Goal: Task Accomplishment & Management: Manage account settings

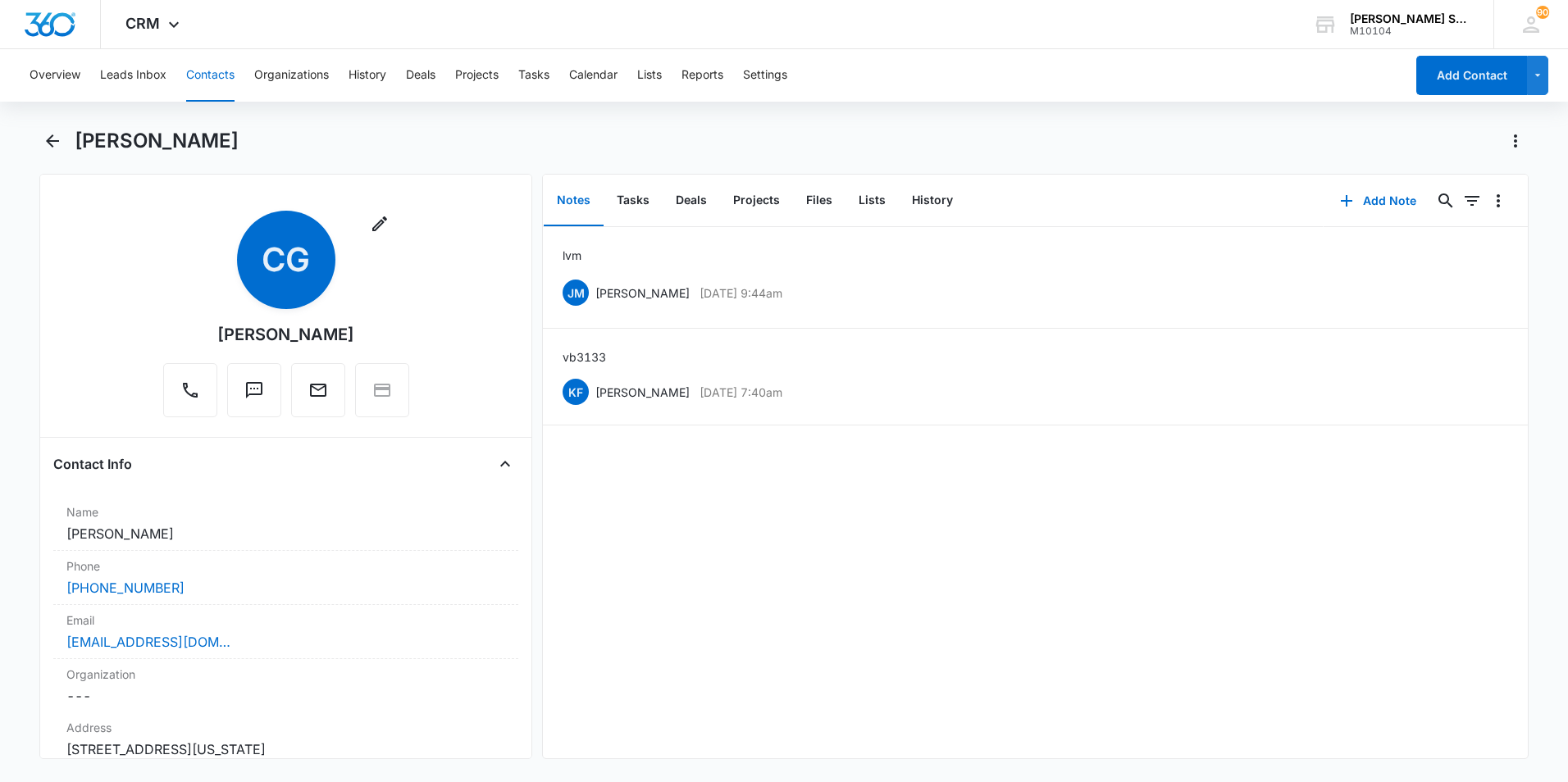
scroll to position [328, 0]
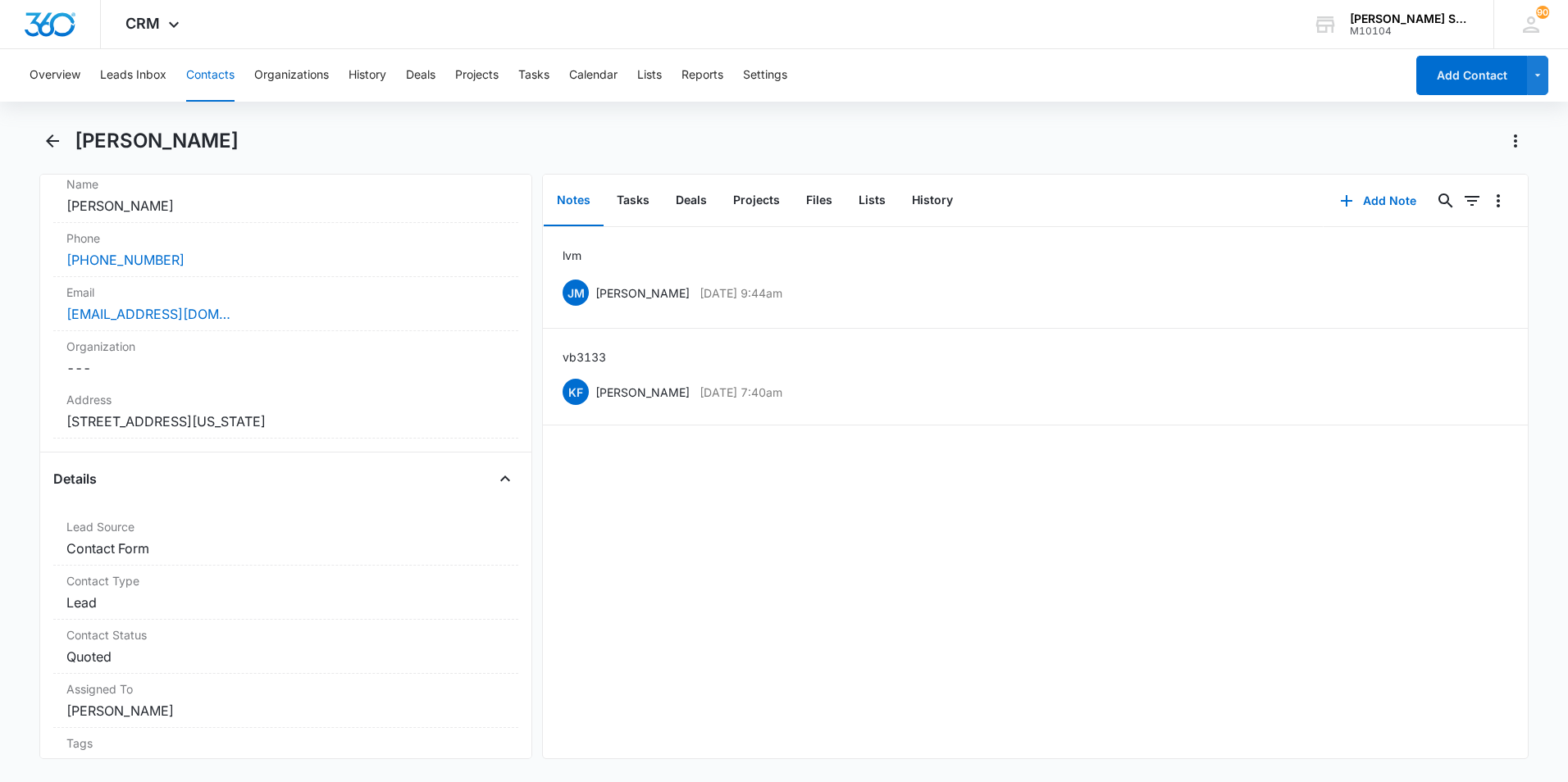
click at [198, 82] on button "Contacts" at bounding box center [210, 74] width 48 height 52
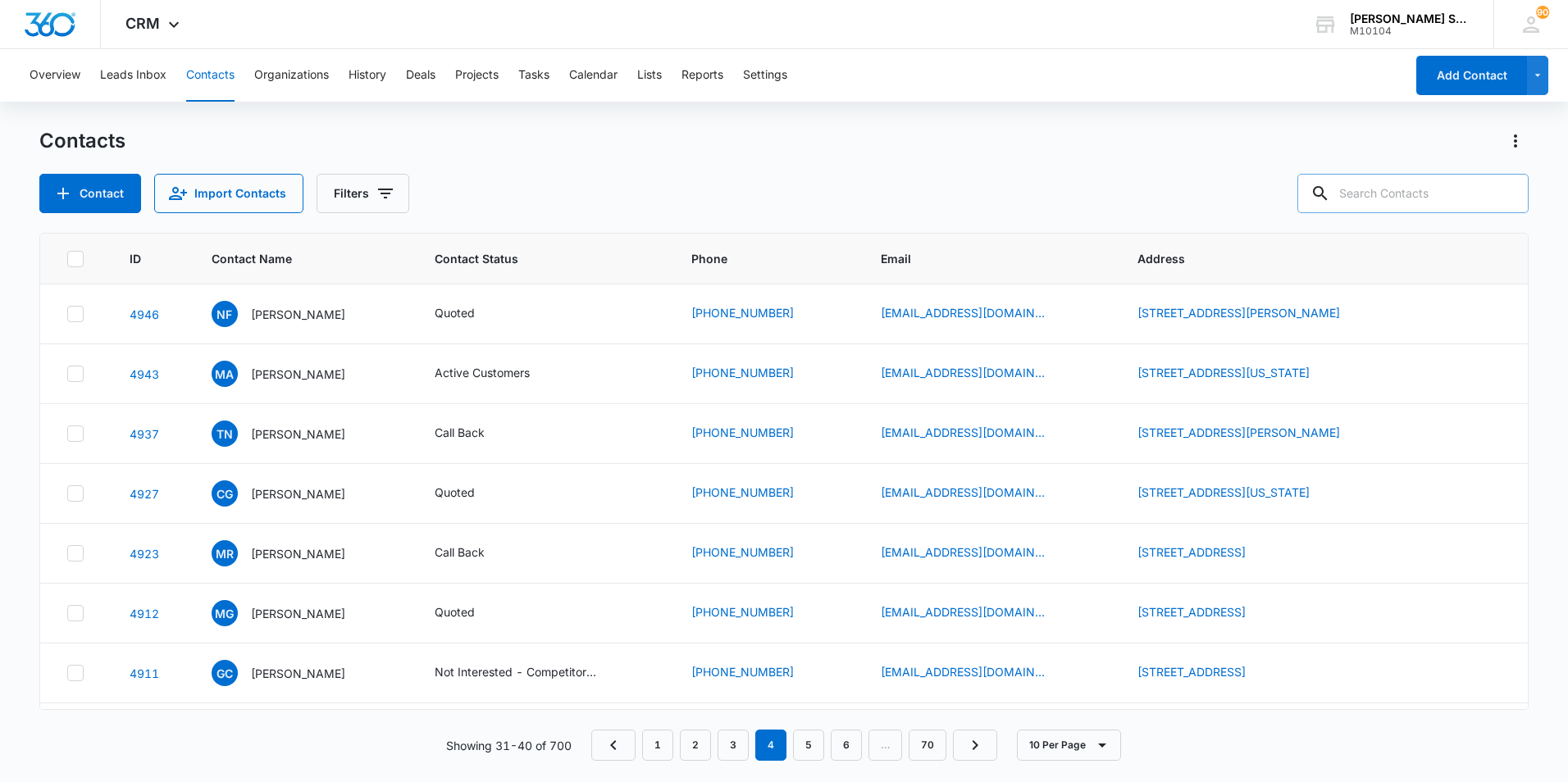
click at [1389, 184] on input "text" at bounding box center [1412, 194] width 231 height 40
type input "quinl"
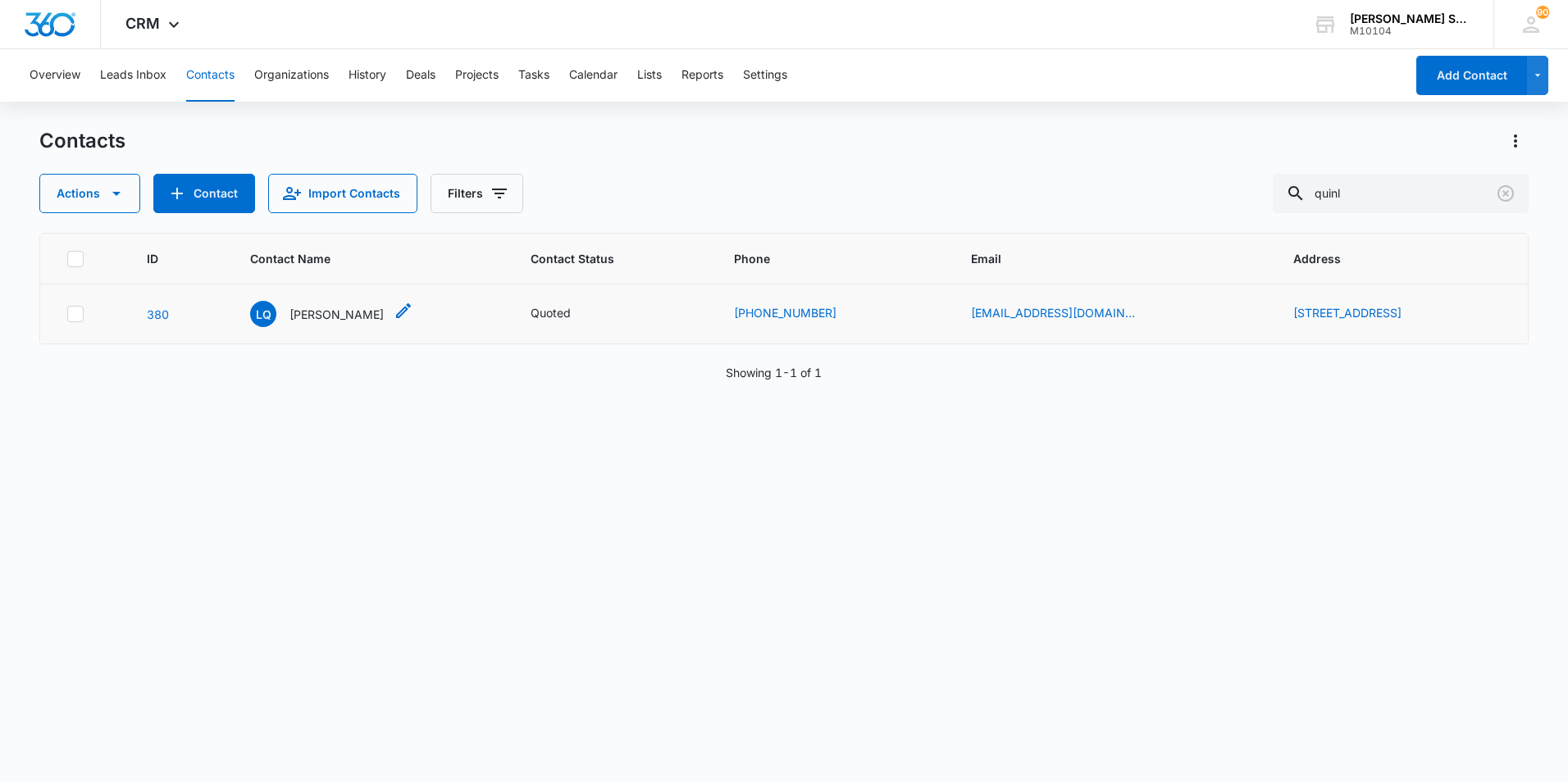
click at [309, 323] on div "LQ [PERSON_NAME]" at bounding box center [317, 314] width 134 height 26
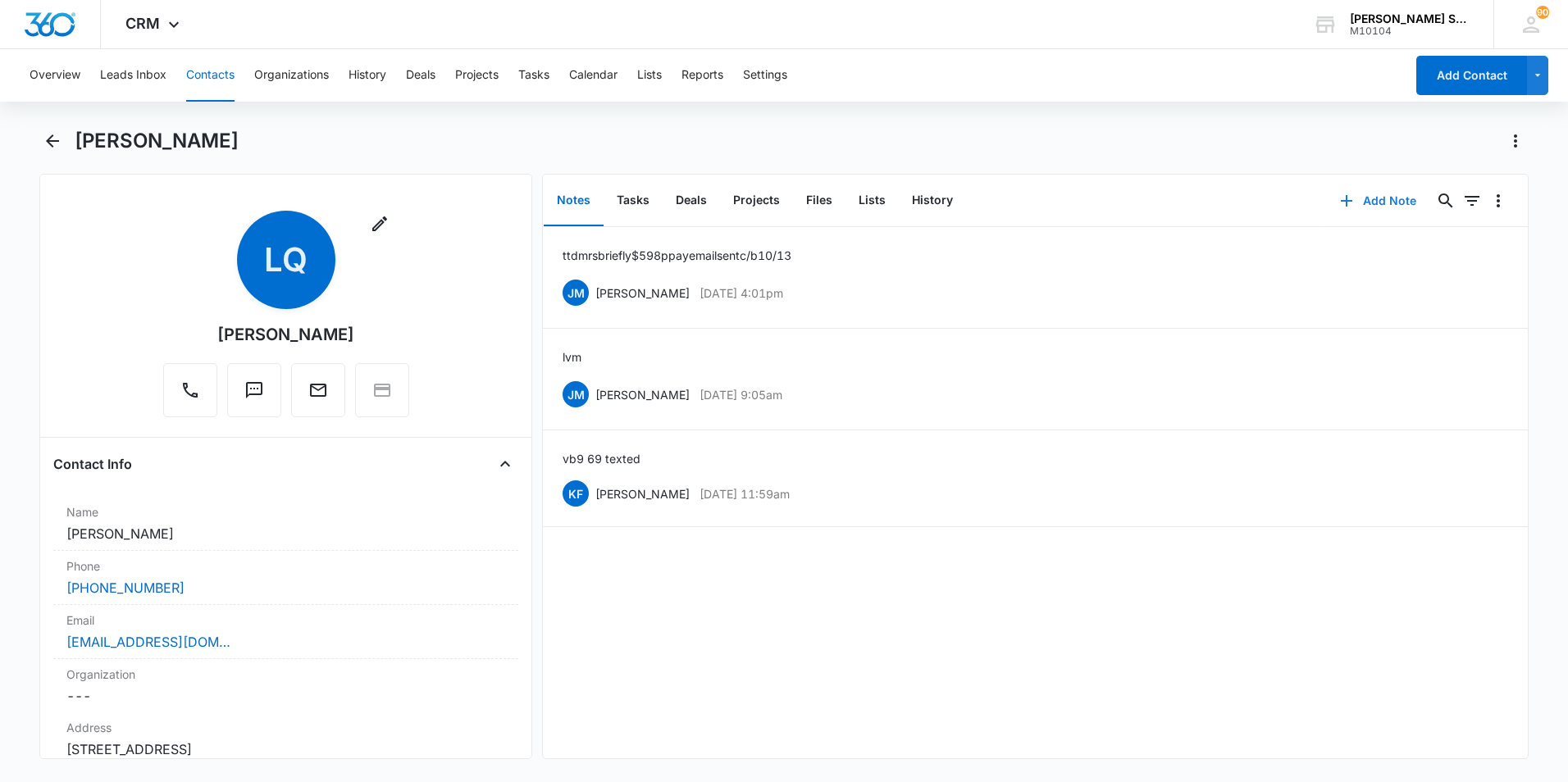
click at [1379, 199] on button "Add Note" at bounding box center [1378, 201] width 109 height 40
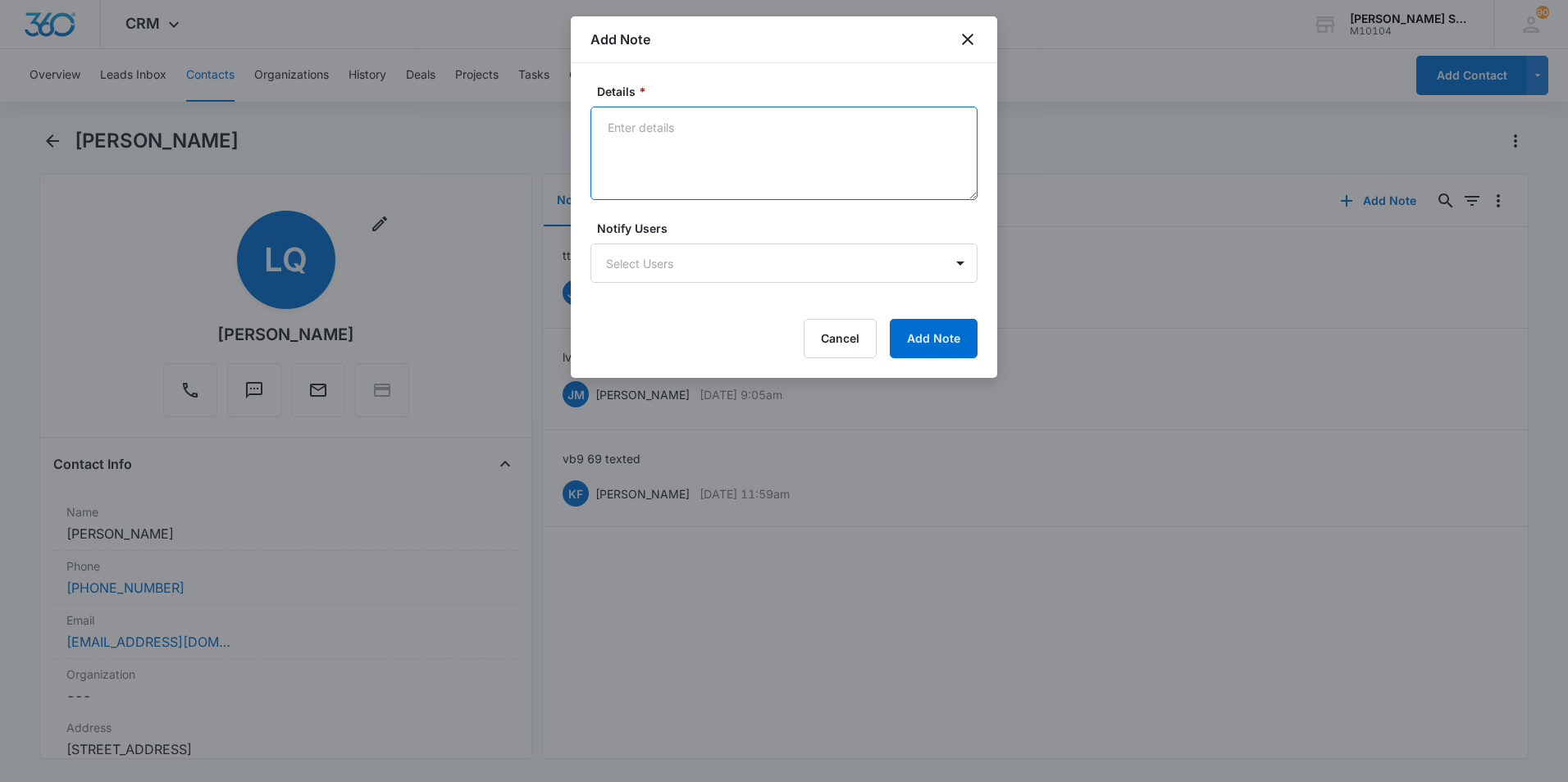
click at [687, 126] on textarea "Details *" at bounding box center [784, 153] width 387 height 94
type textarea "she will have to c/b when she has time"
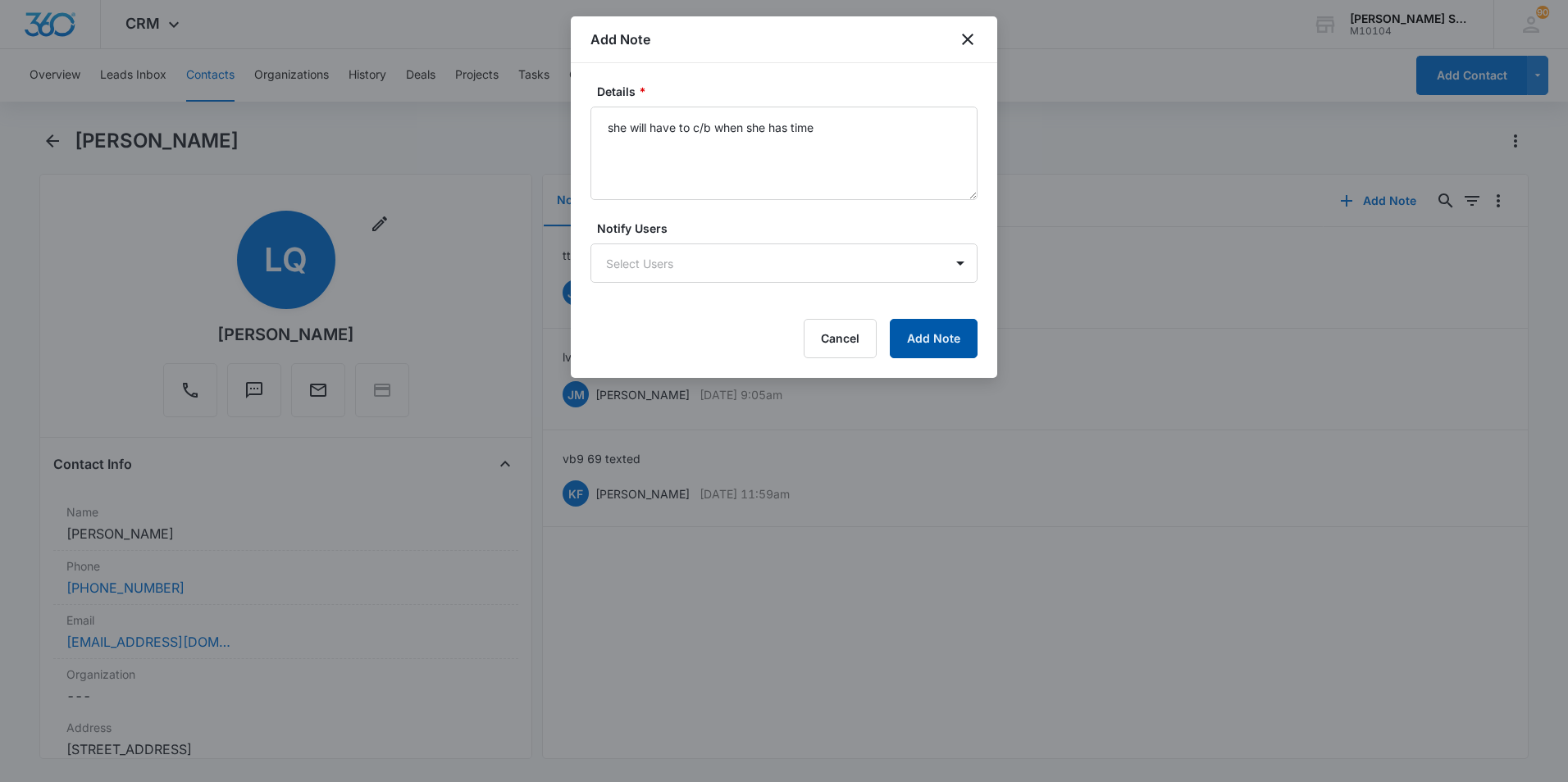
click at [952, 338] on button "Add Note" at bounding box center [933, 338] width 88 height 40
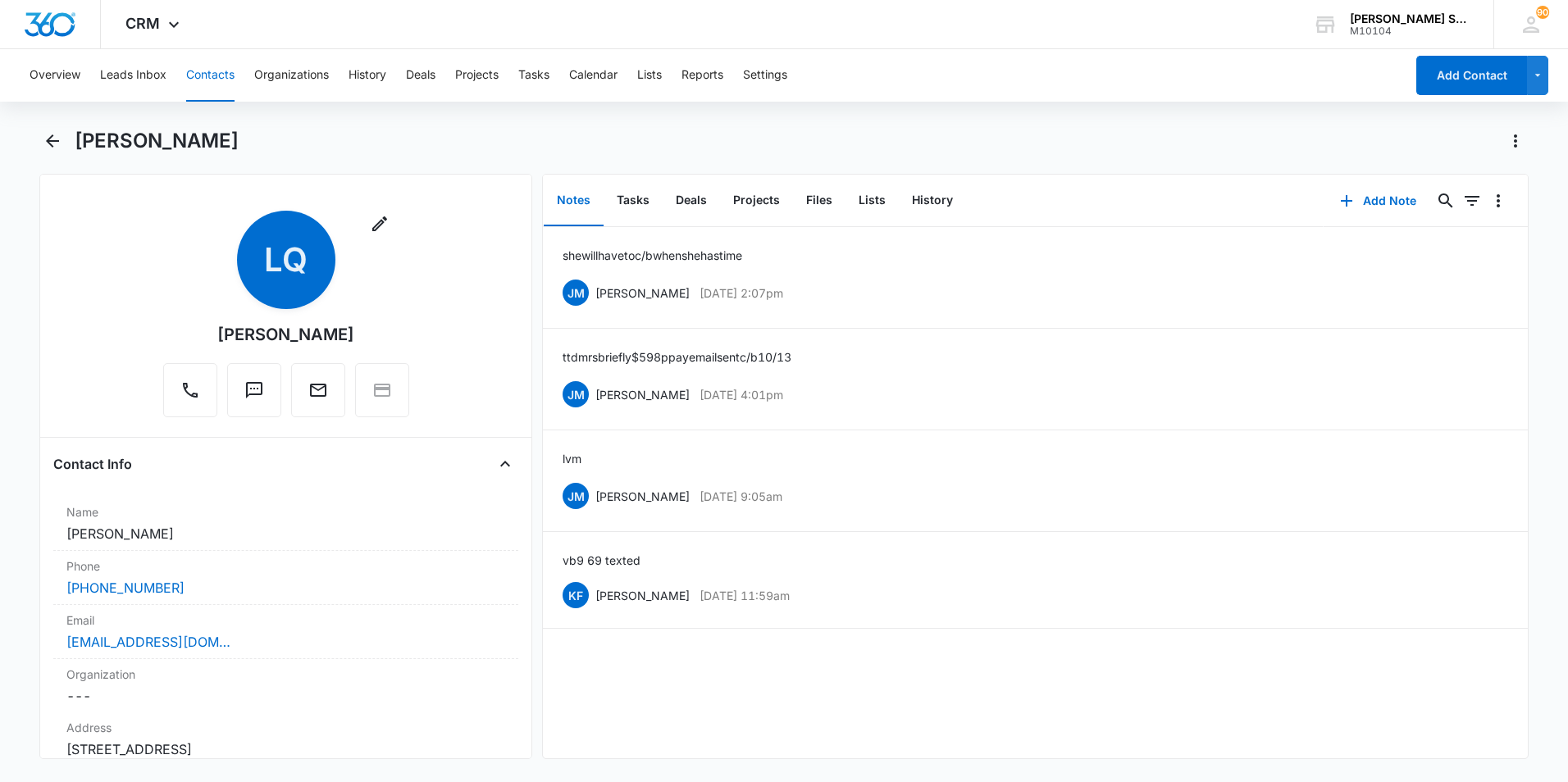
click at [197, 74] on button "Contacts" at bounding box center [210, 74] width 48 height 52
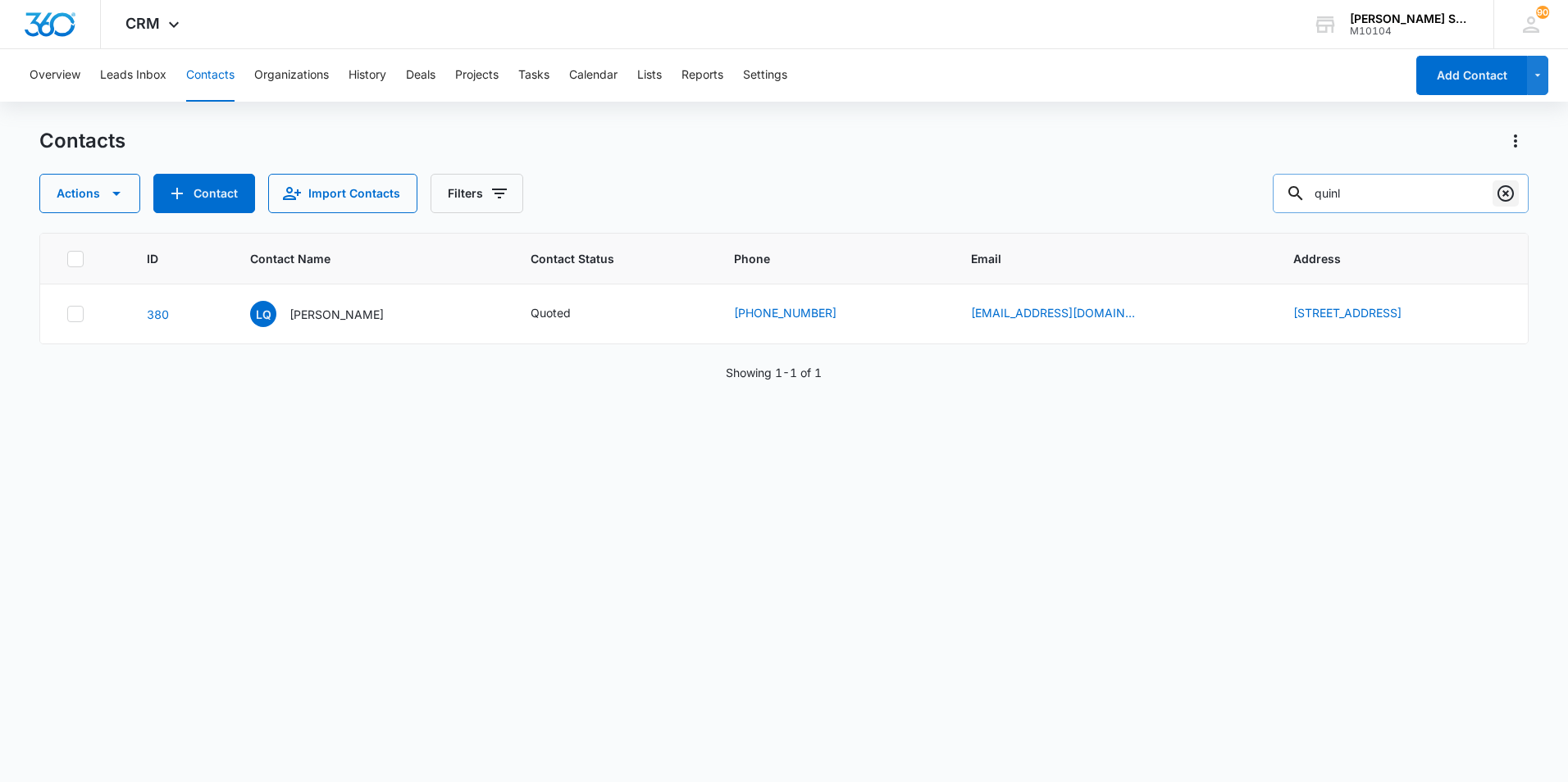
click at [1505, 196] on icon "Clear" at bounding box center [1505, 194] width 20 height 20
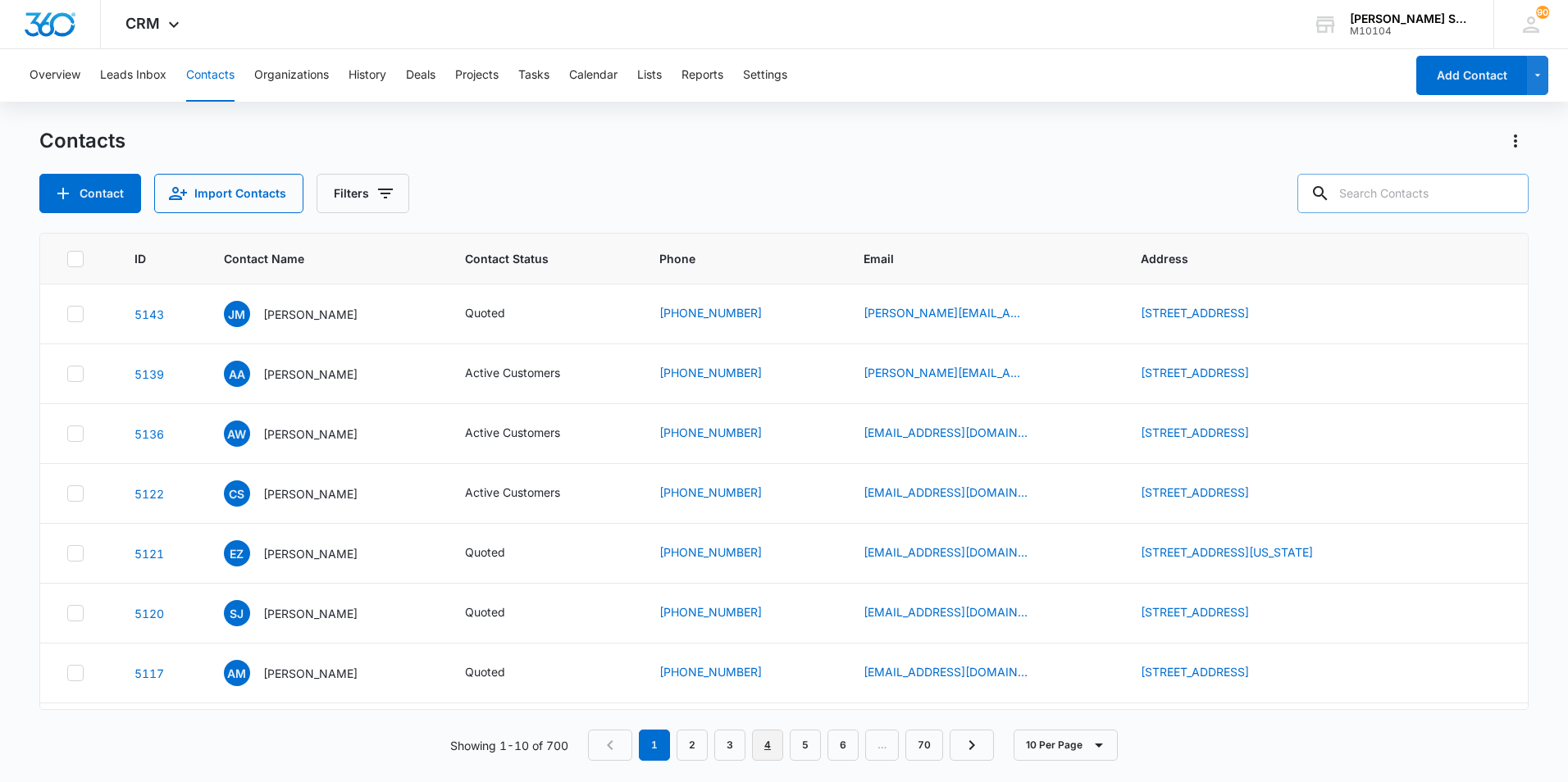
click at [766, 751] on link "4" at bounding box center [768, 746] width 31 height 31
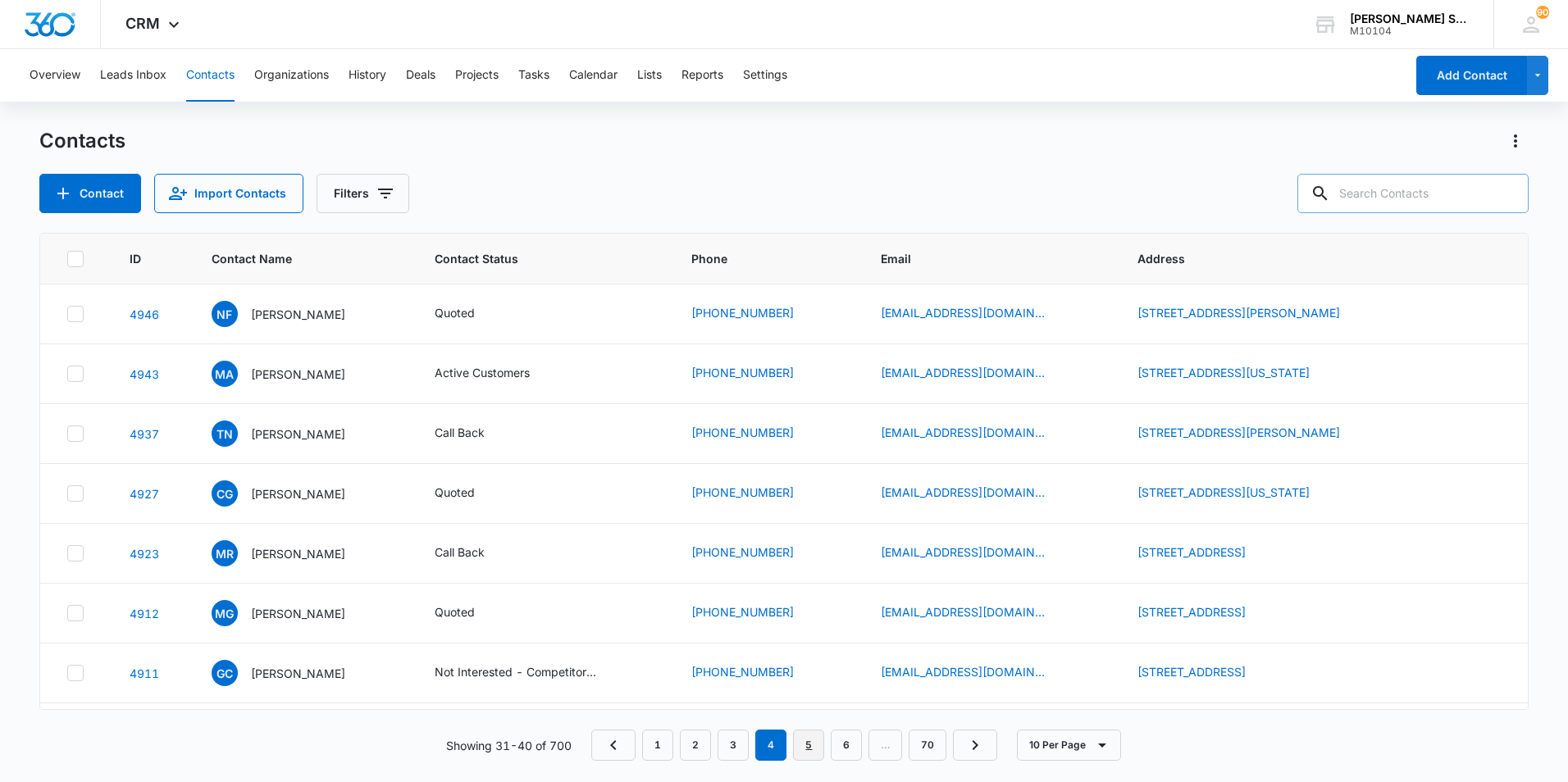
click at [808, 743] on link "5" at bounding box center [808, 746] width 31 height 31
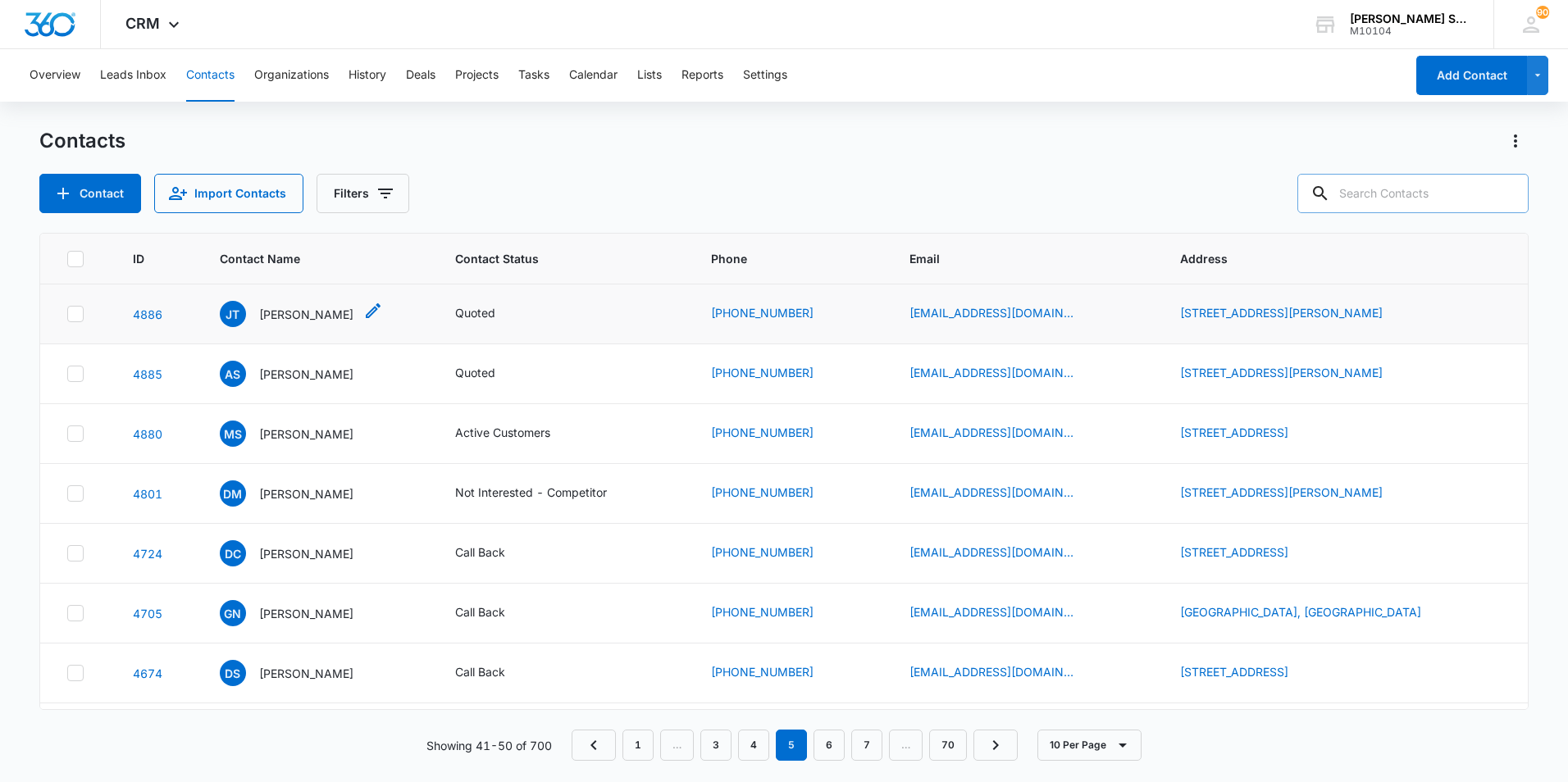
click at [320, 311] on p "[PERSON_NAME]" at bounding box center [306, 314] width 94 height 17
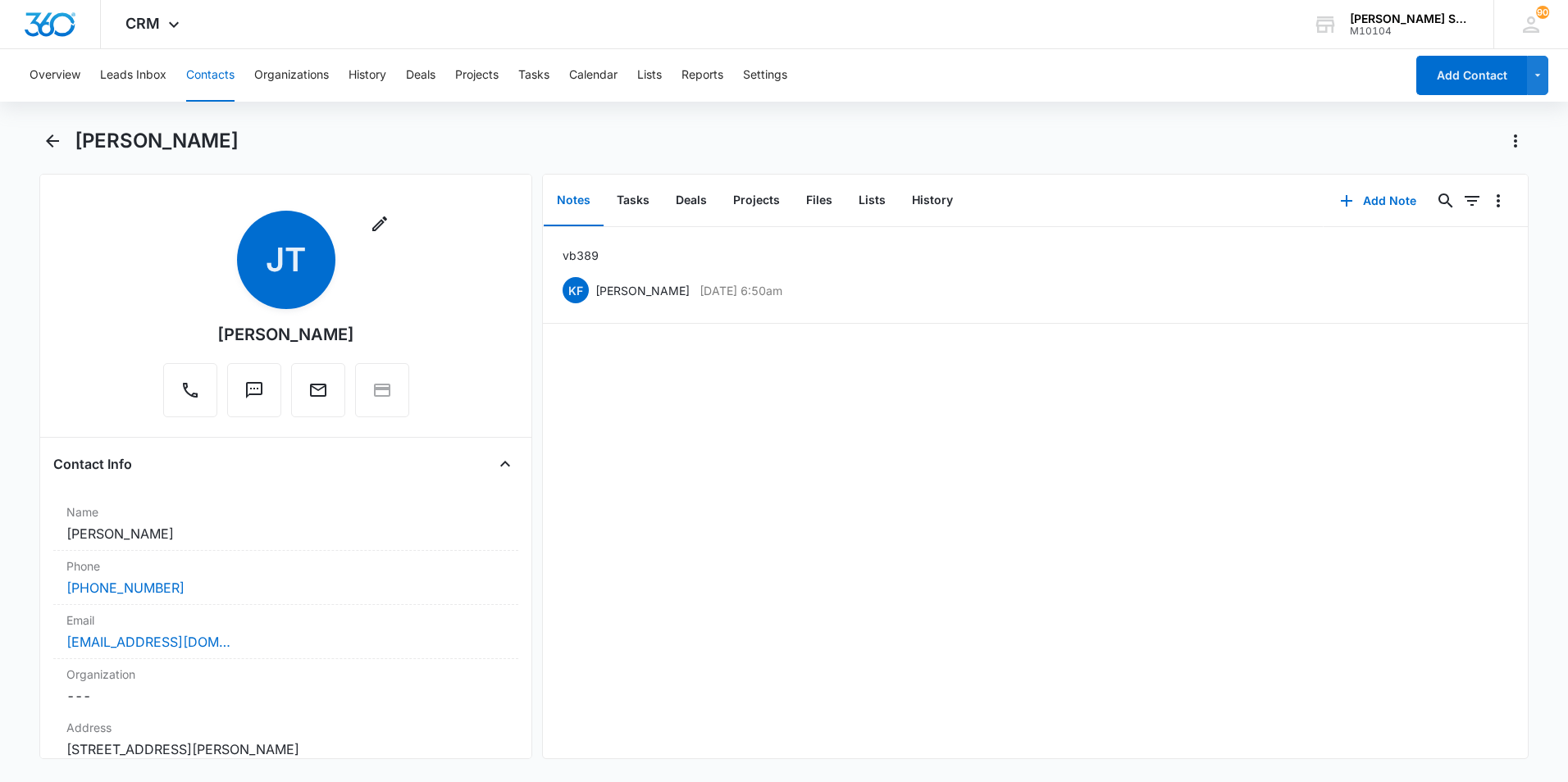
click at [225, 77] on button "Contacts" at bounding box center [210, 74] width 48 height 52
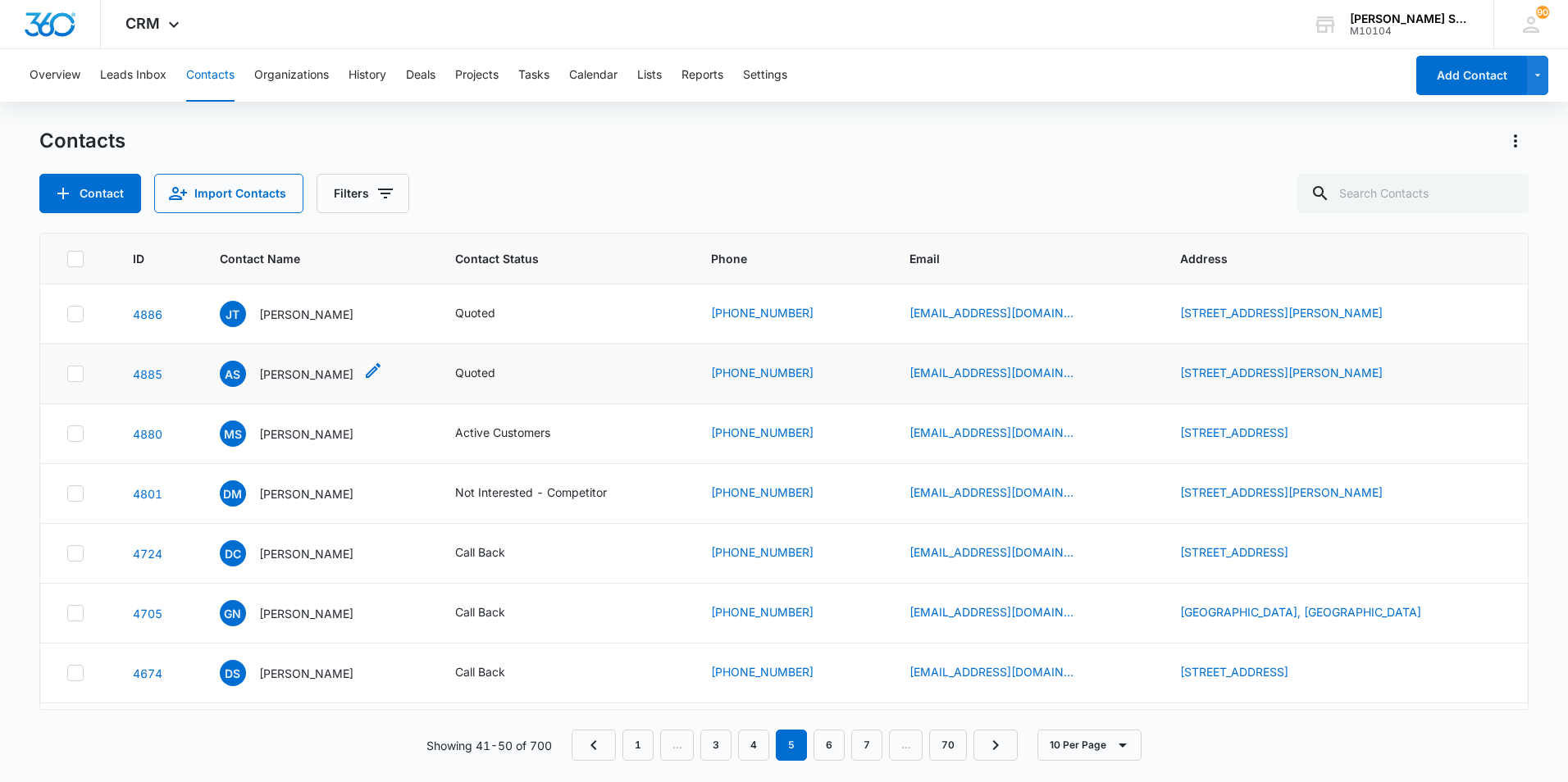
click at [273, 377] on p "[PERSON_NAME]" at bounding box center [306, 374] width 94 height 17
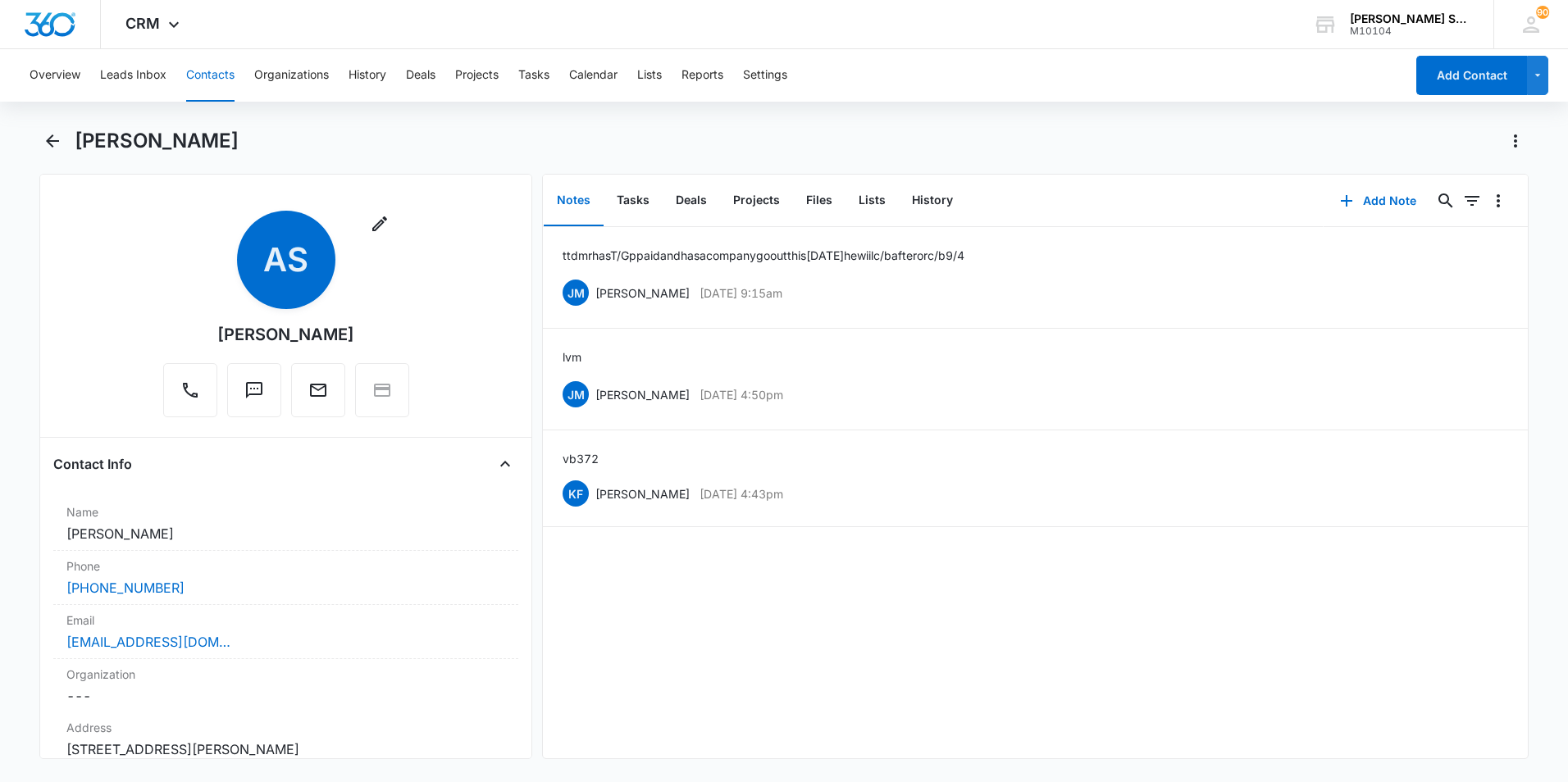
click at [218, 76] on button "Contacts" at bounding box center [210, 74] width 48 height 52
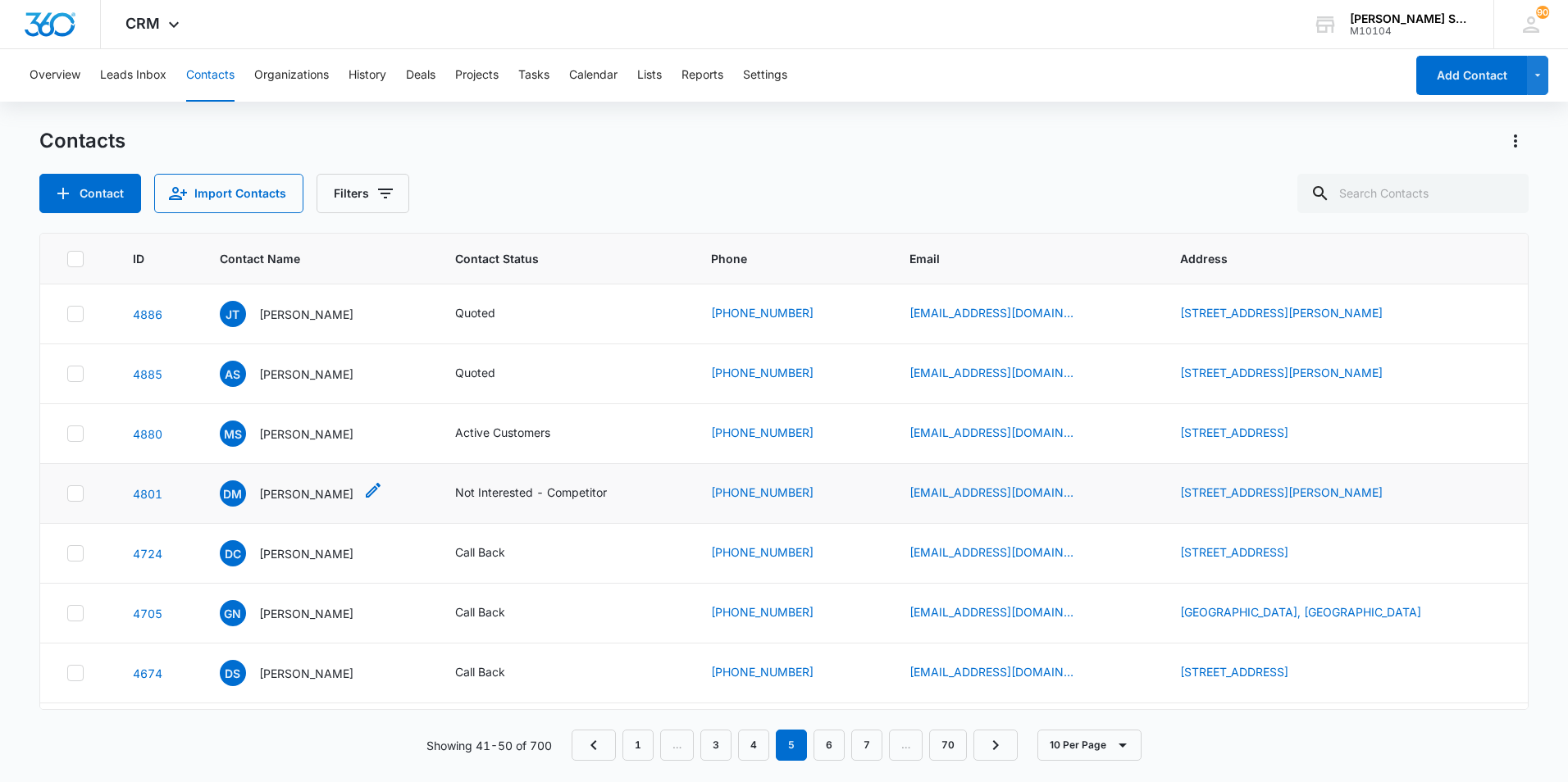
click at [291, 496] on p "[PERSON_NAME]" at bounding box center [306, 494] width 94 height 17
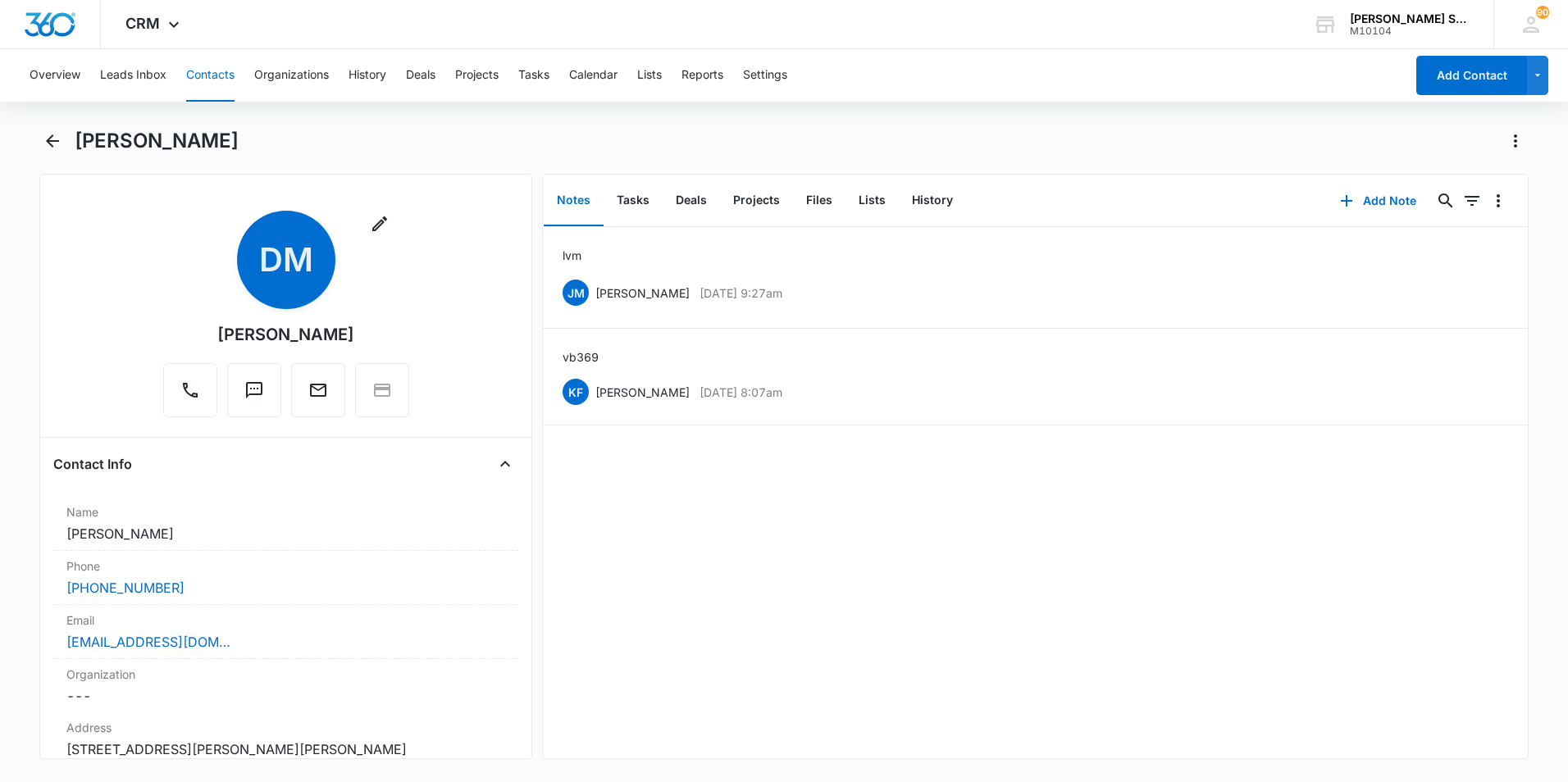
click at [213, 79] on button "Contacts" at bounding box center [210, 74] width 48 height 52
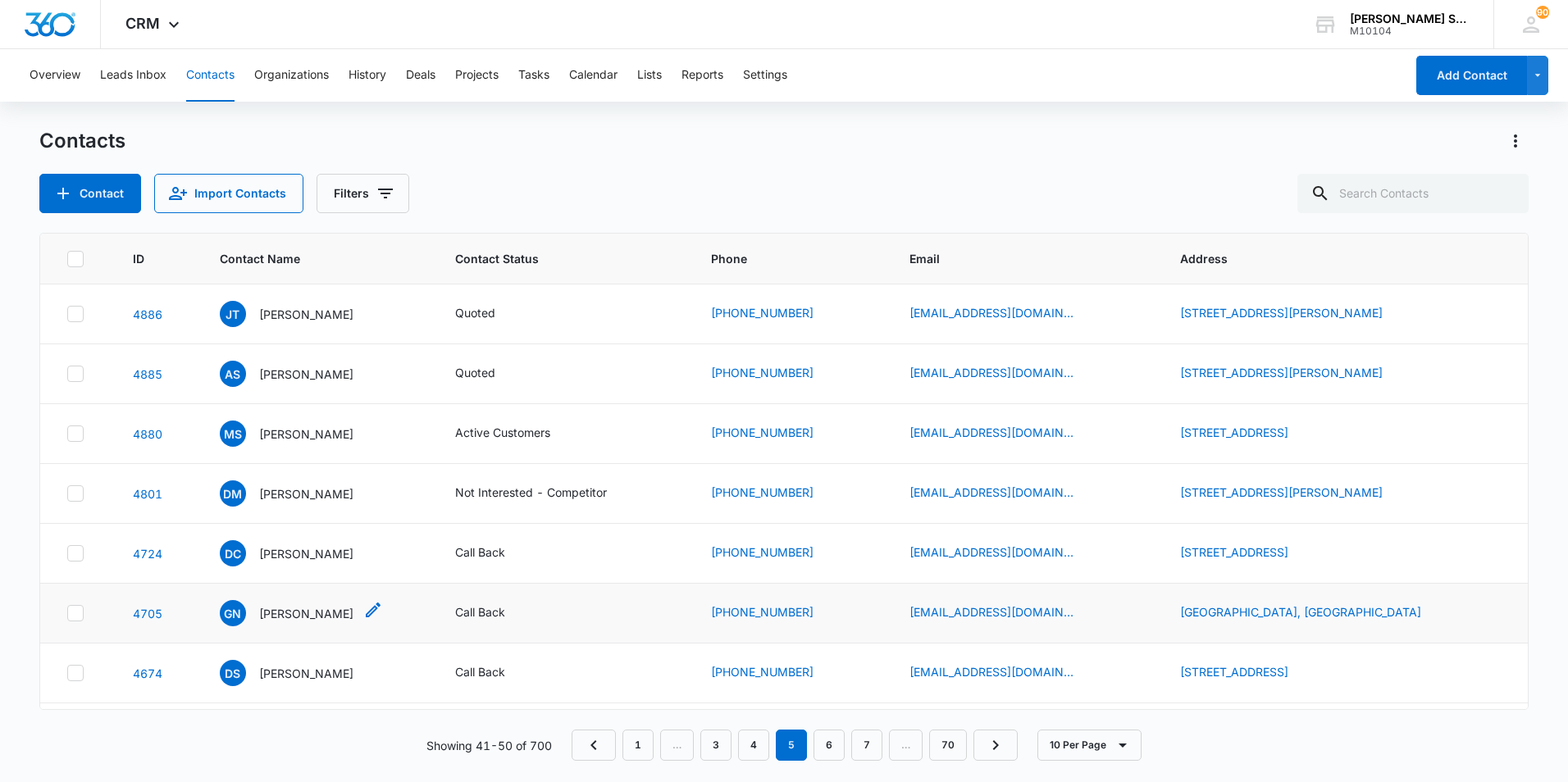
click at [285, 621] on p "[PERSON_NAME]" at bounding box center [306, 613] width 94 height 17
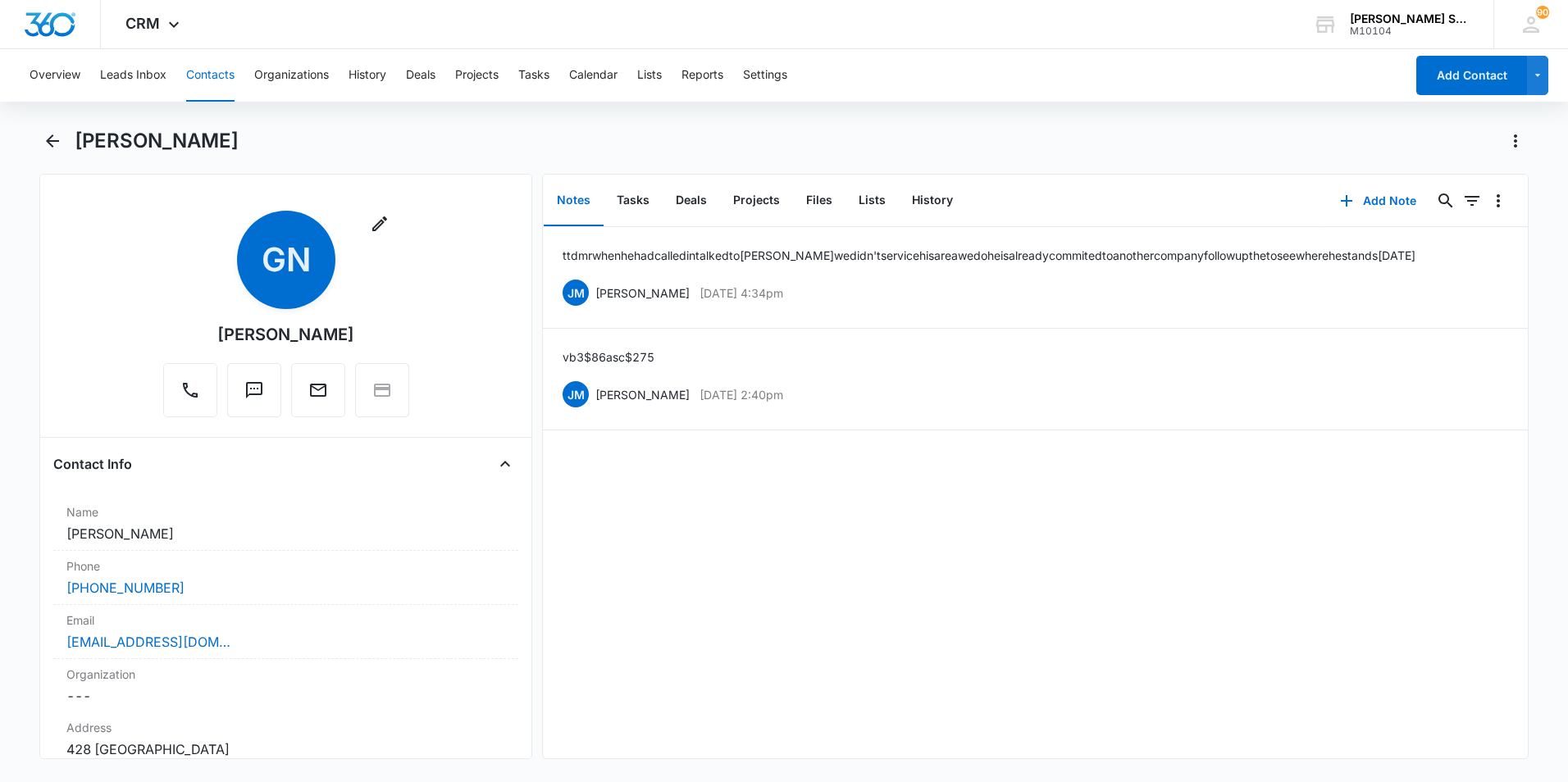
click at [206, 73] on button "Contacts" at bounding box center [210, 74] width 48 height 52
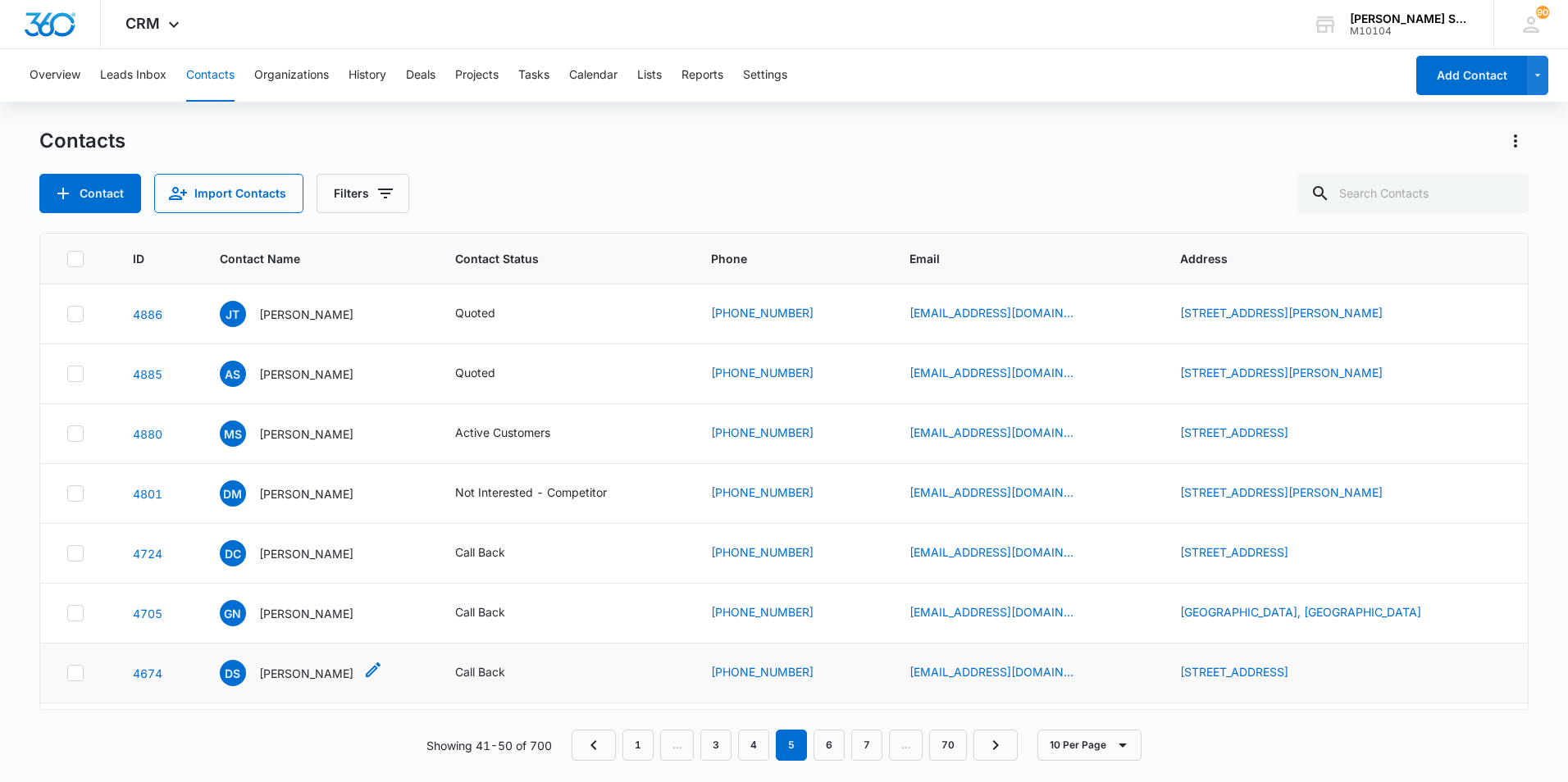
click at [299, 674] on p "[PERSON_NAME]" at bounding box center [306, 674] width 94 height 17
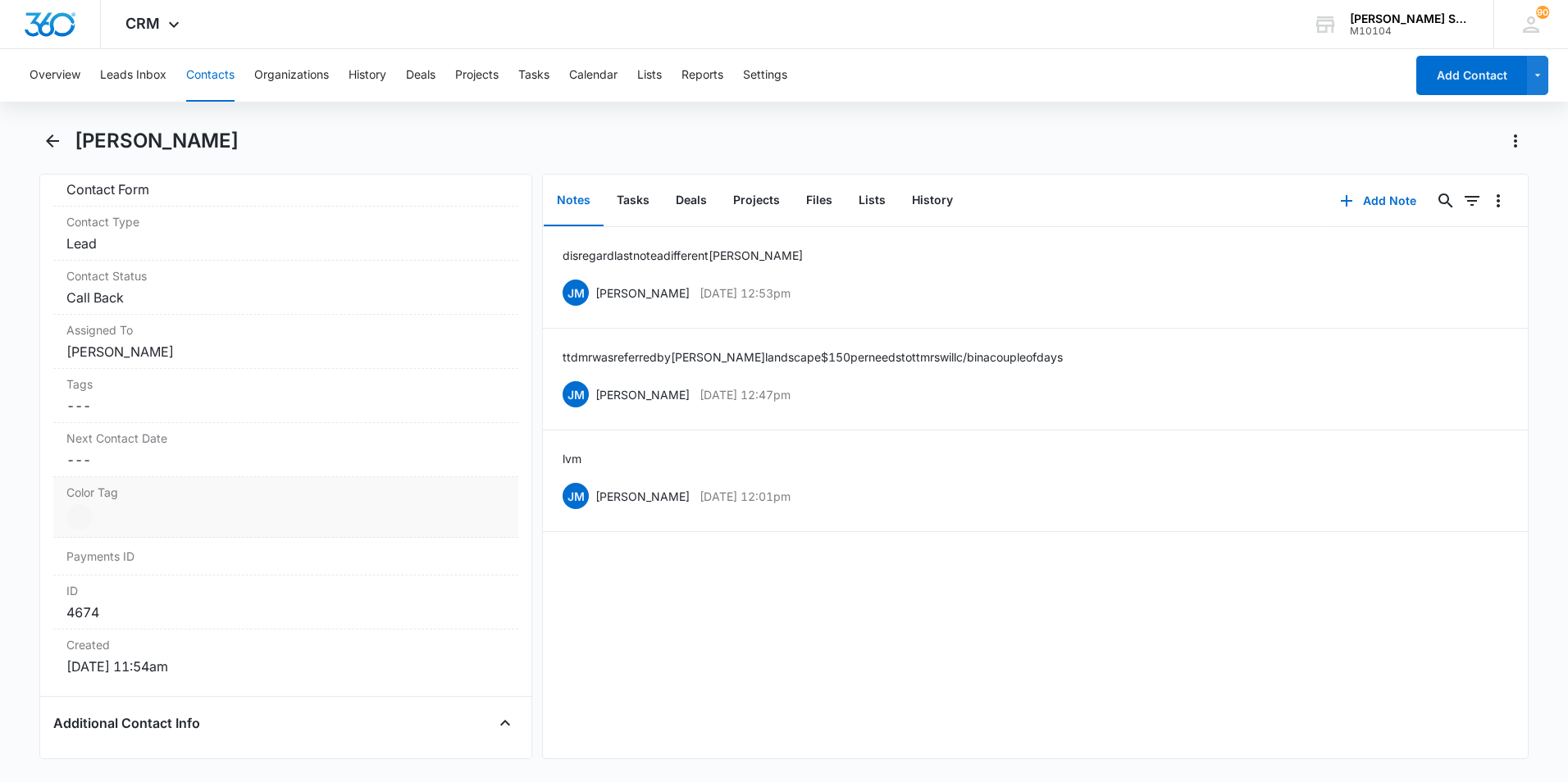
scroll to position [656, 0]
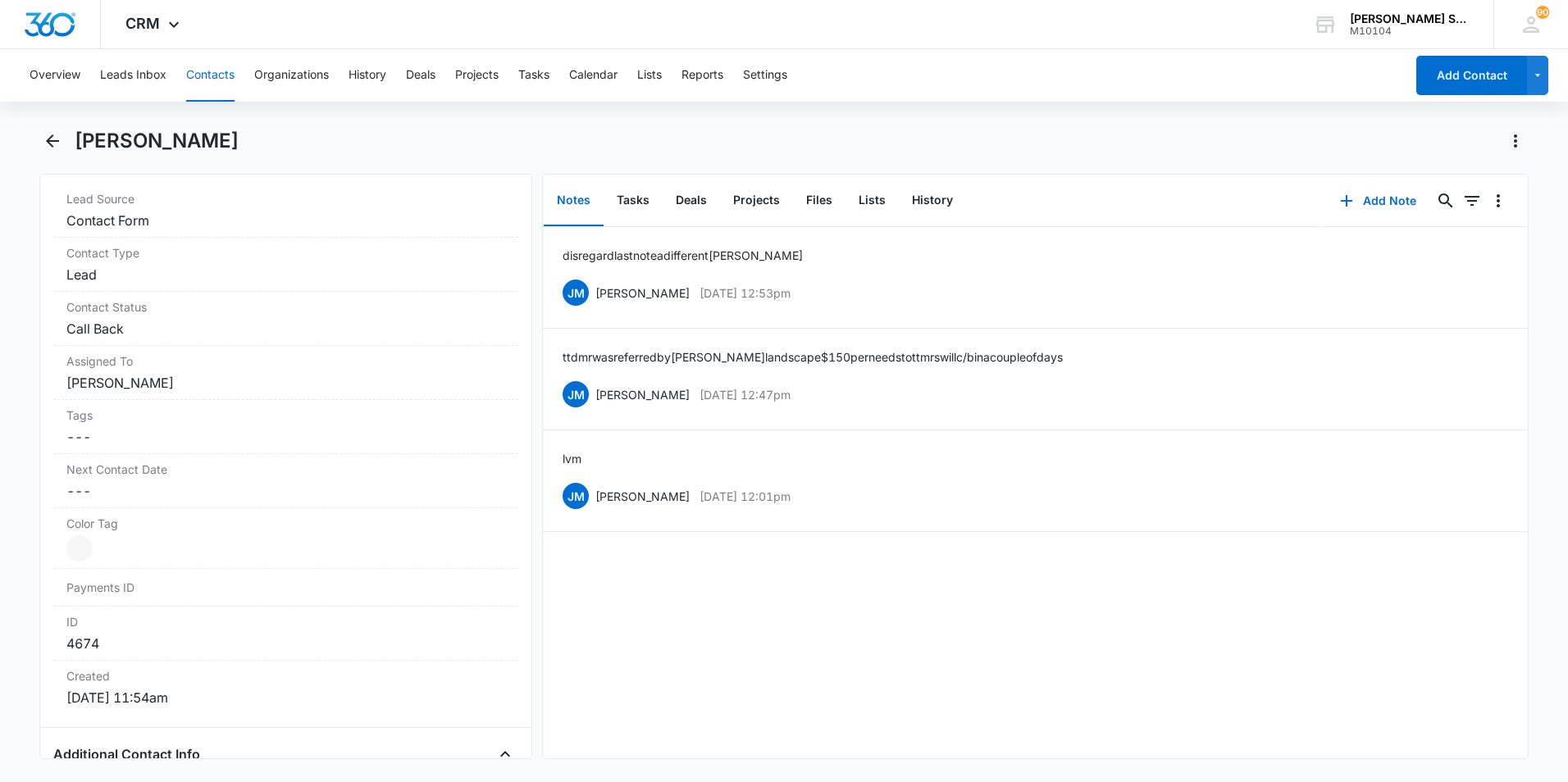
click at [208, 79] on button "Contacts" at bounding box center [210, 74] width 48 height 52
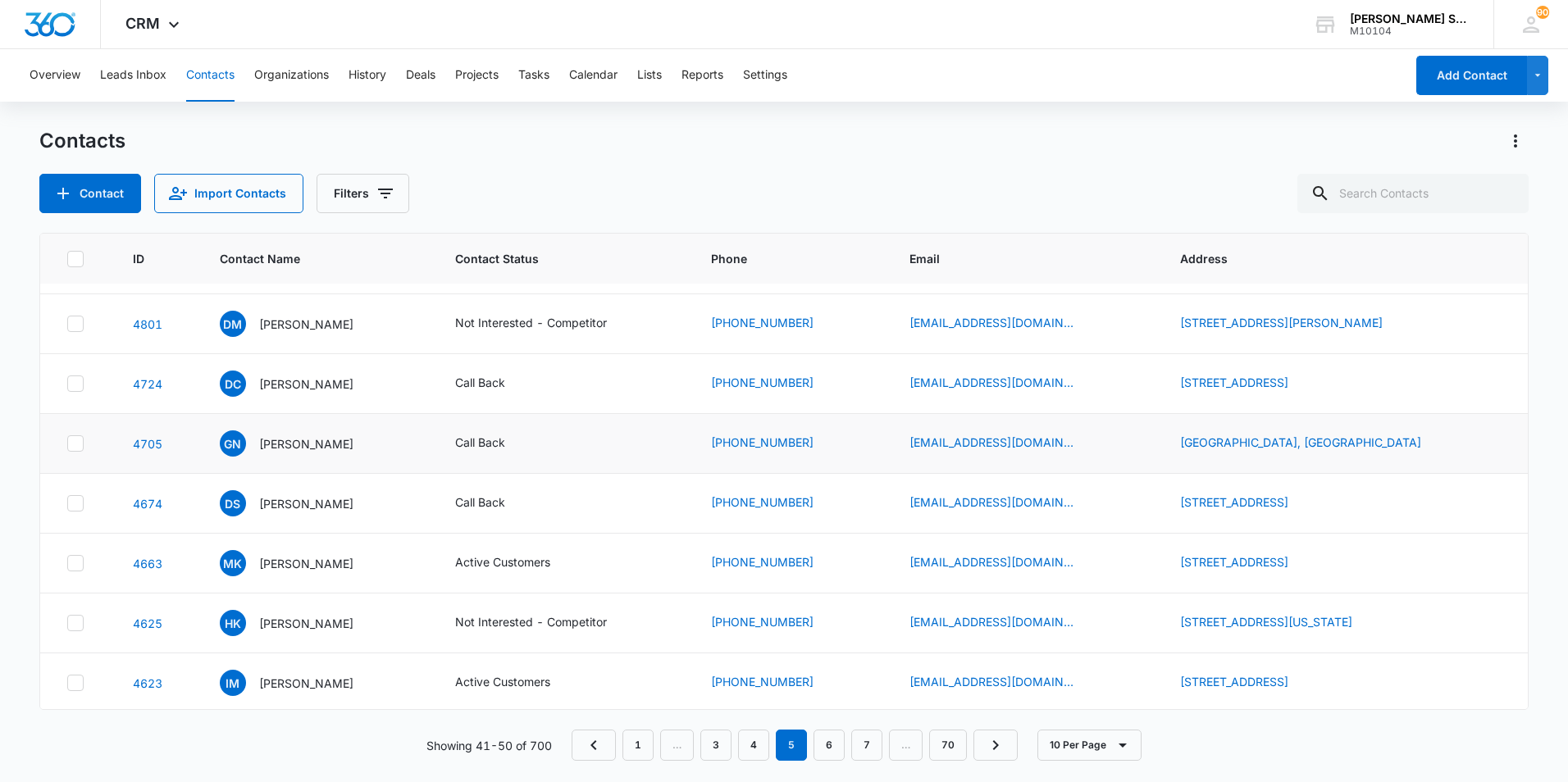
scroll to position [173, 0]
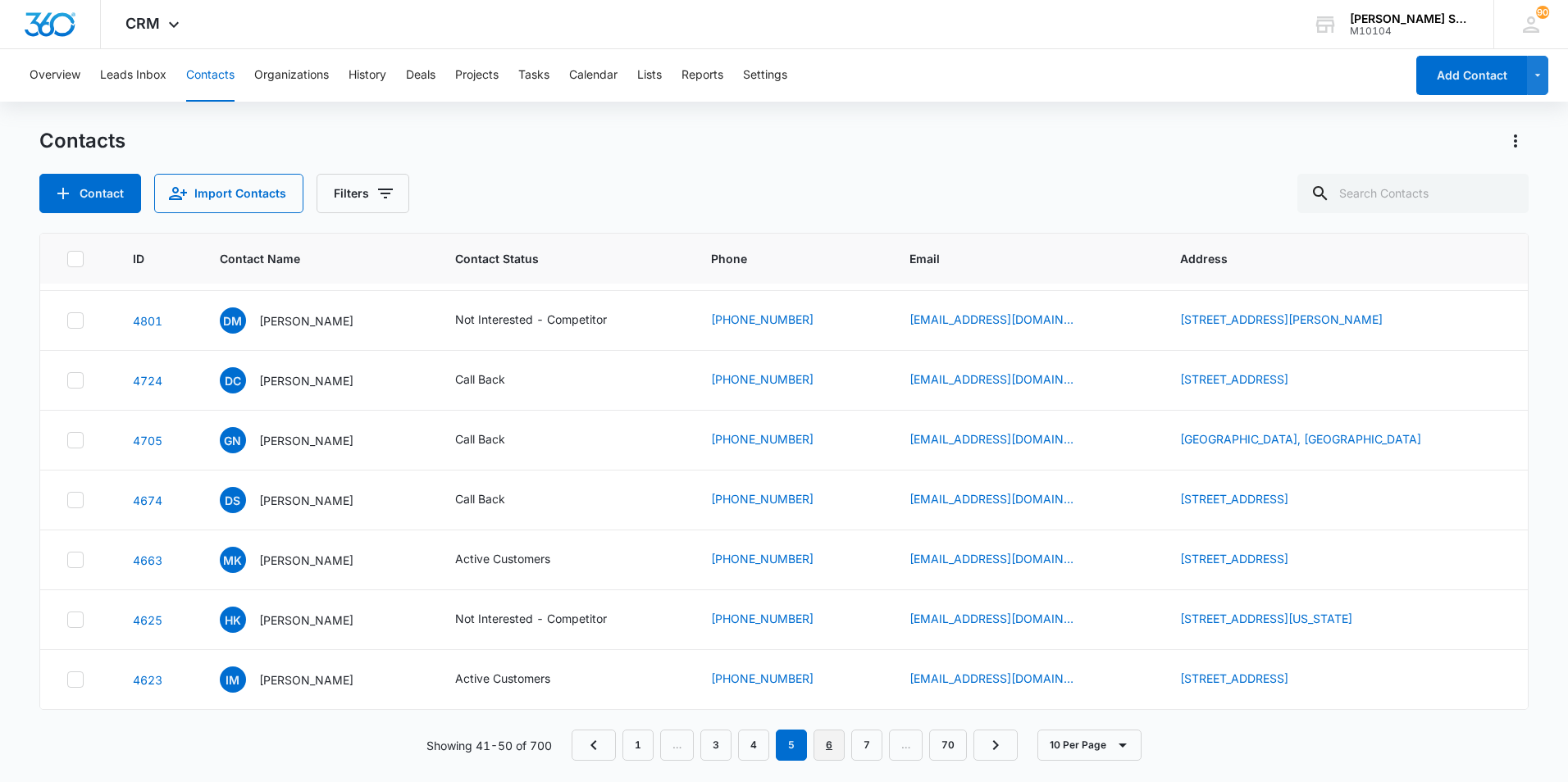
click at [832, 740] on link "6" at bounding box center [829, 746] width 31 height 31
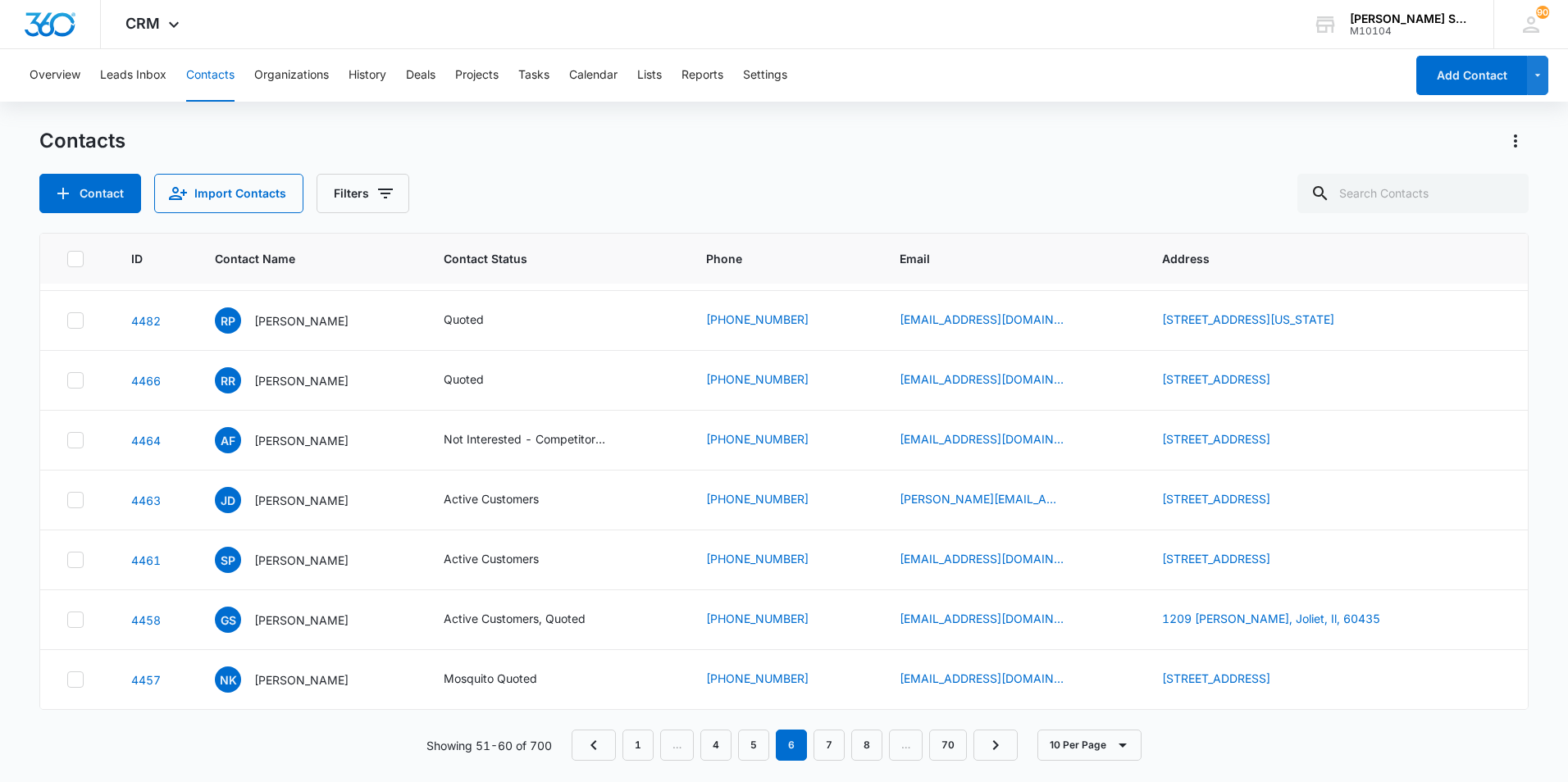
scroll to position [0, 0]
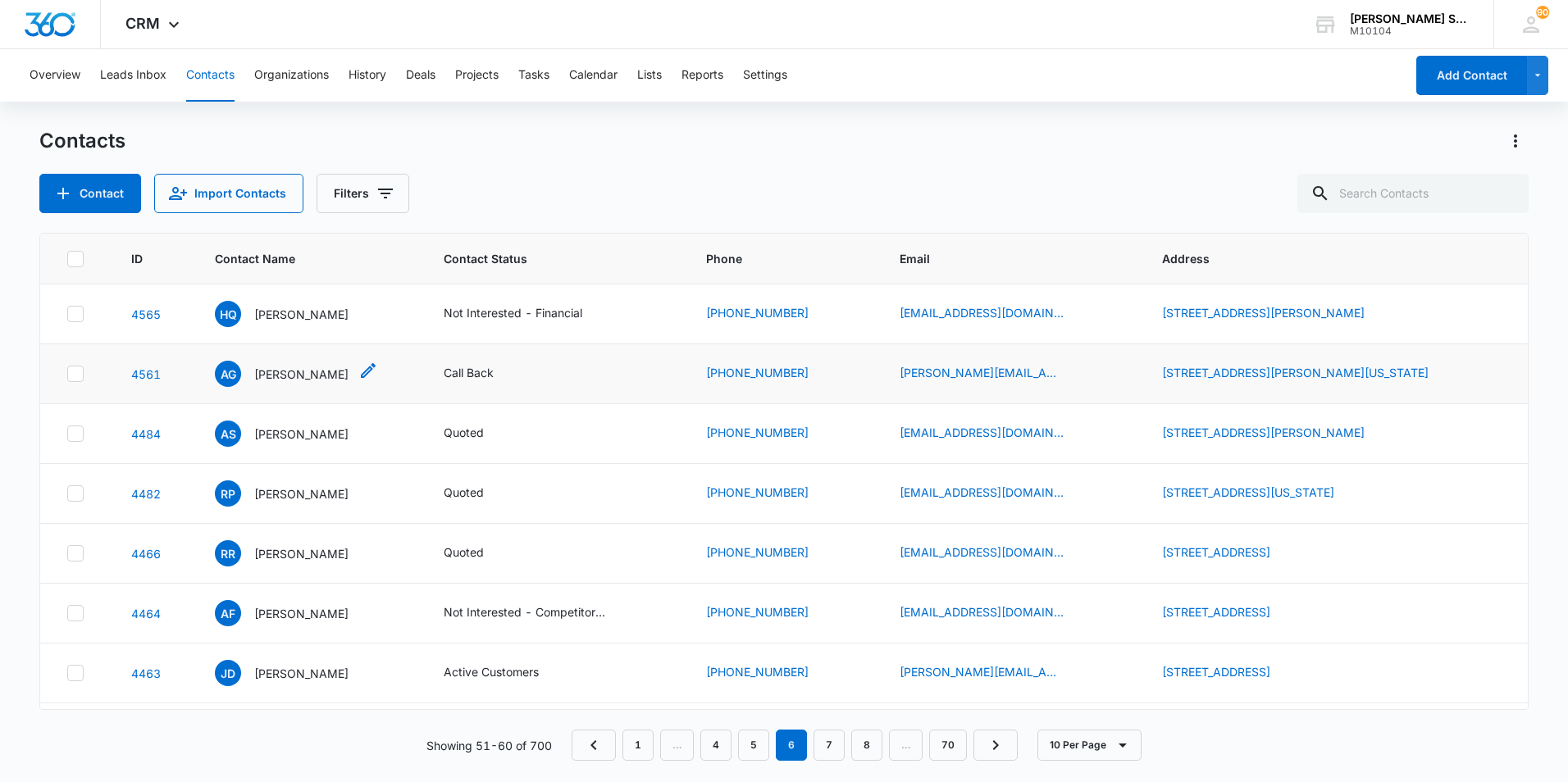
click at [268, 373] on p "[PERSON_NAME]" at bounding box center [301, 374] width 94 height 17
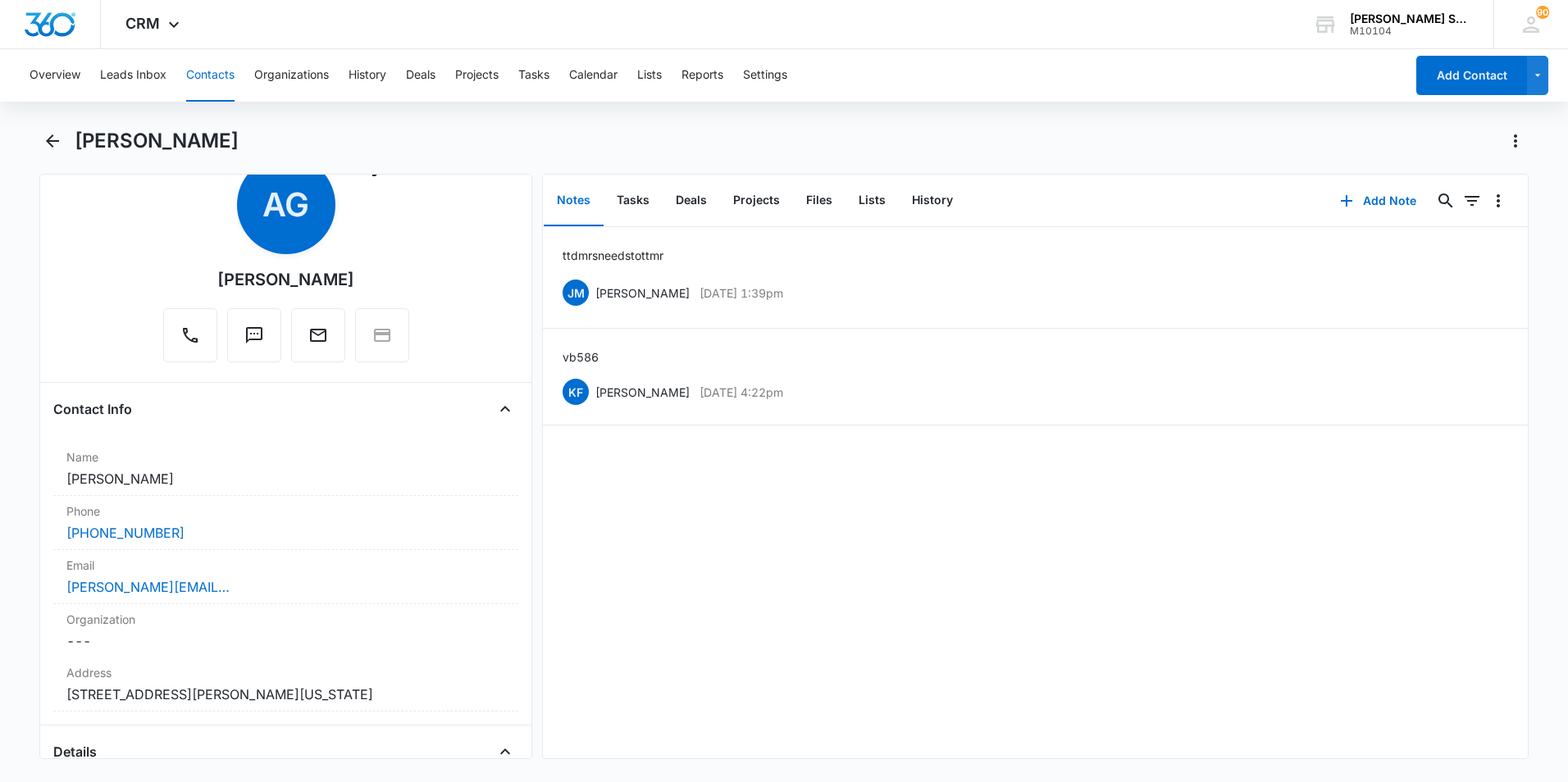
scroll to position [164, 0]
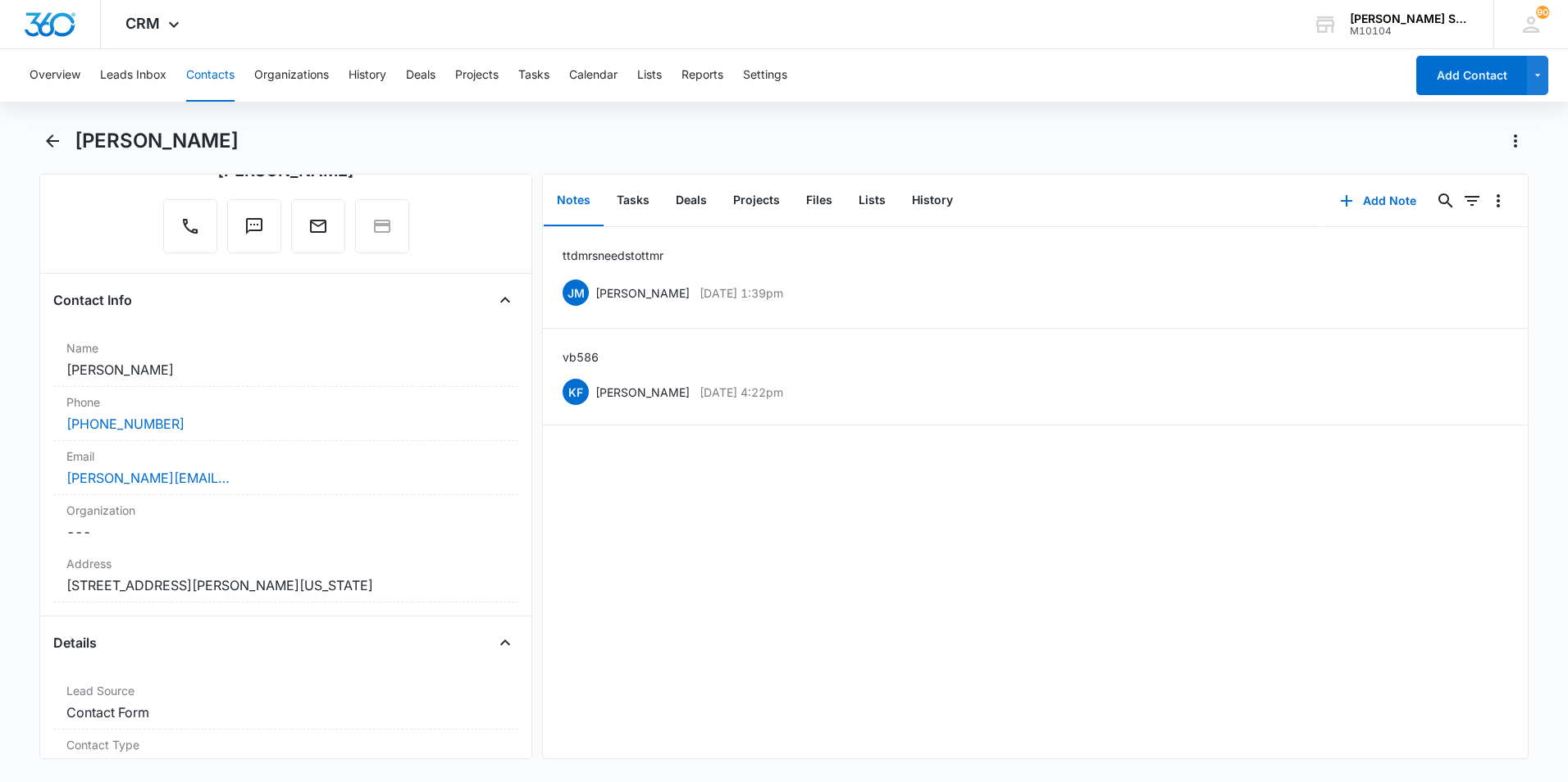
click at [200, 74] on button "Contacts" at bounding box center [210, 74] width 48 height 52
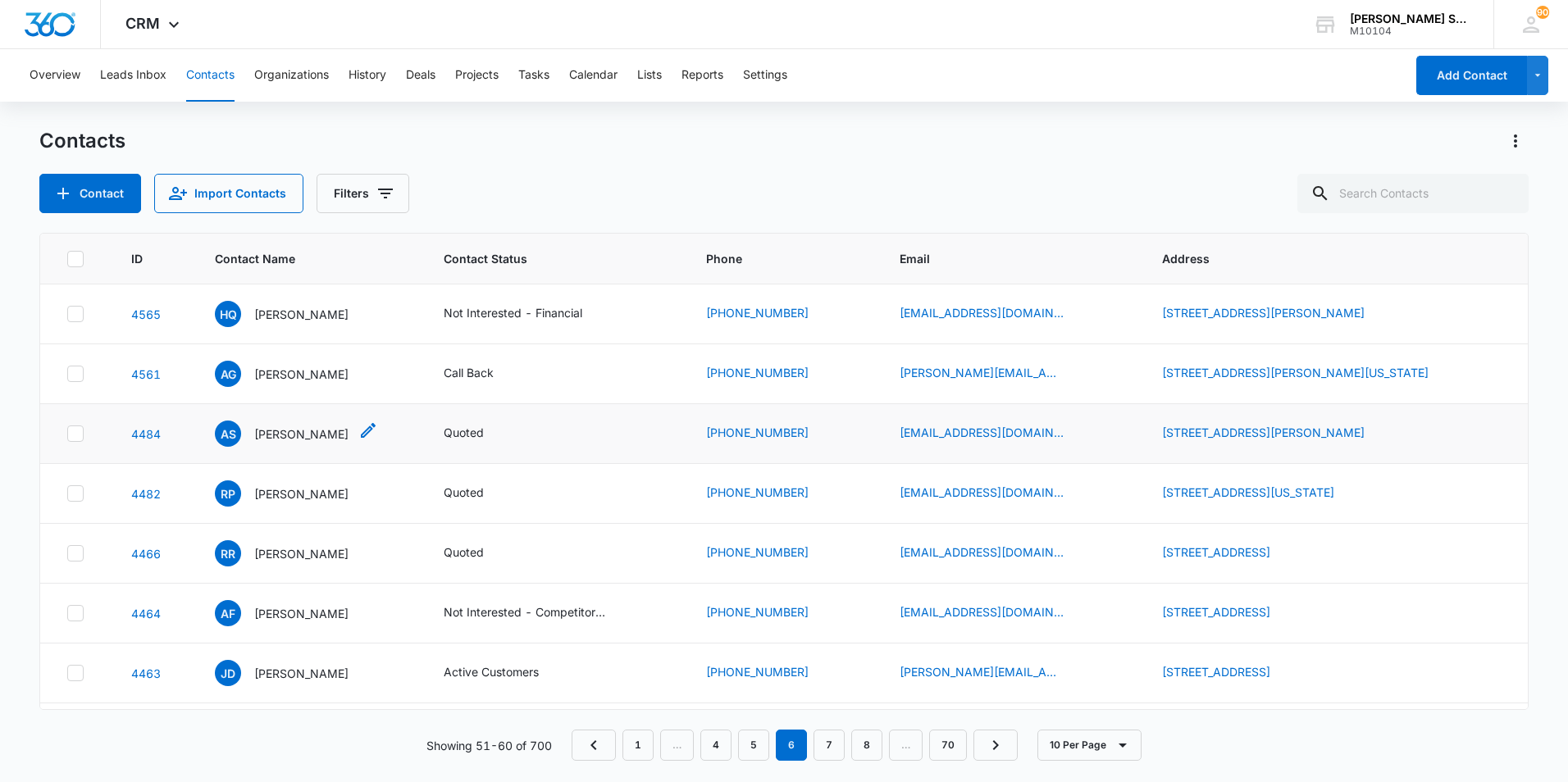
click at [275, 437] on p "[PERSON_NAME]" at bounding box center [301, 434] width 94 height 17
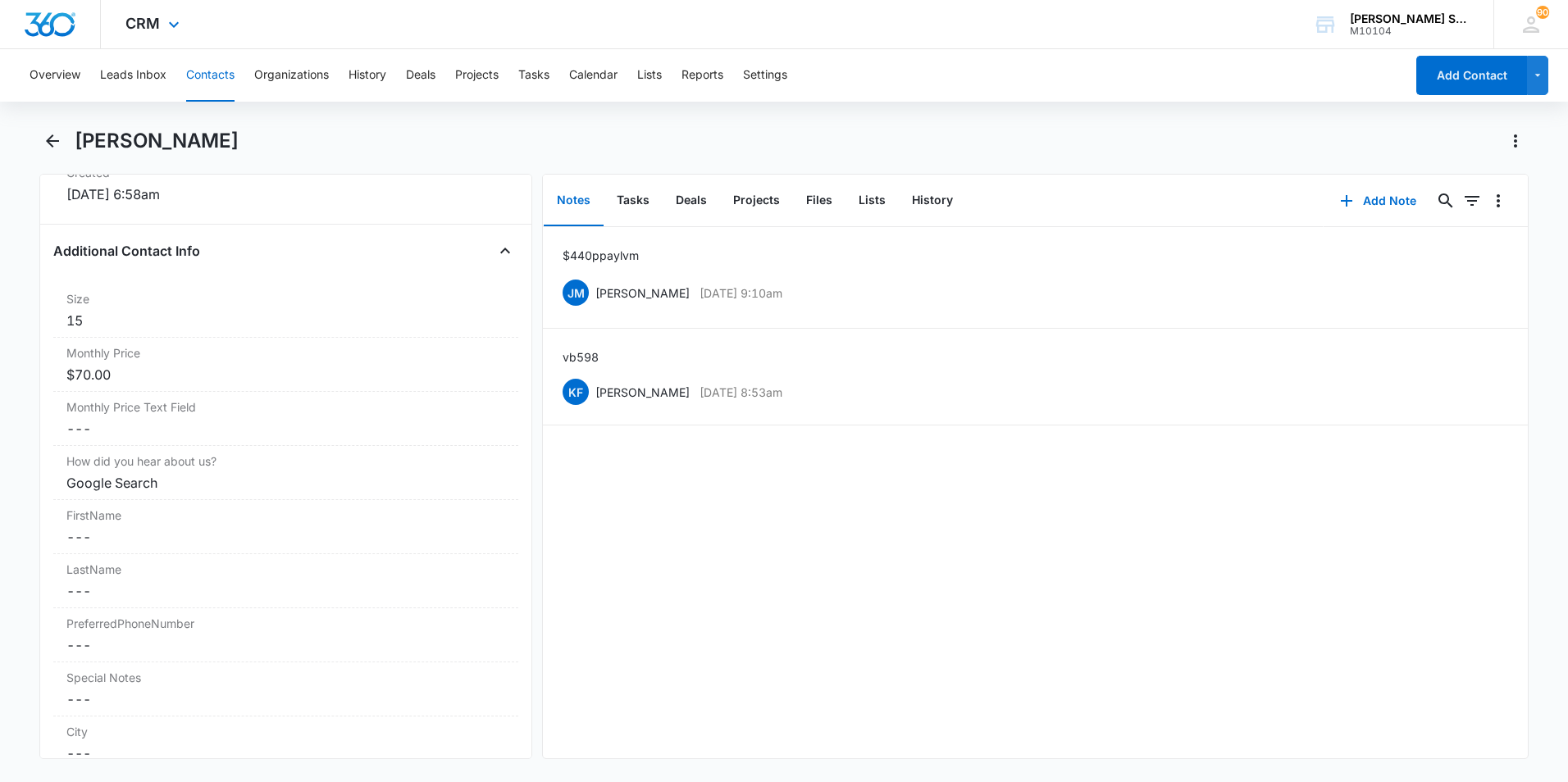
scroll to position [1066, 0]
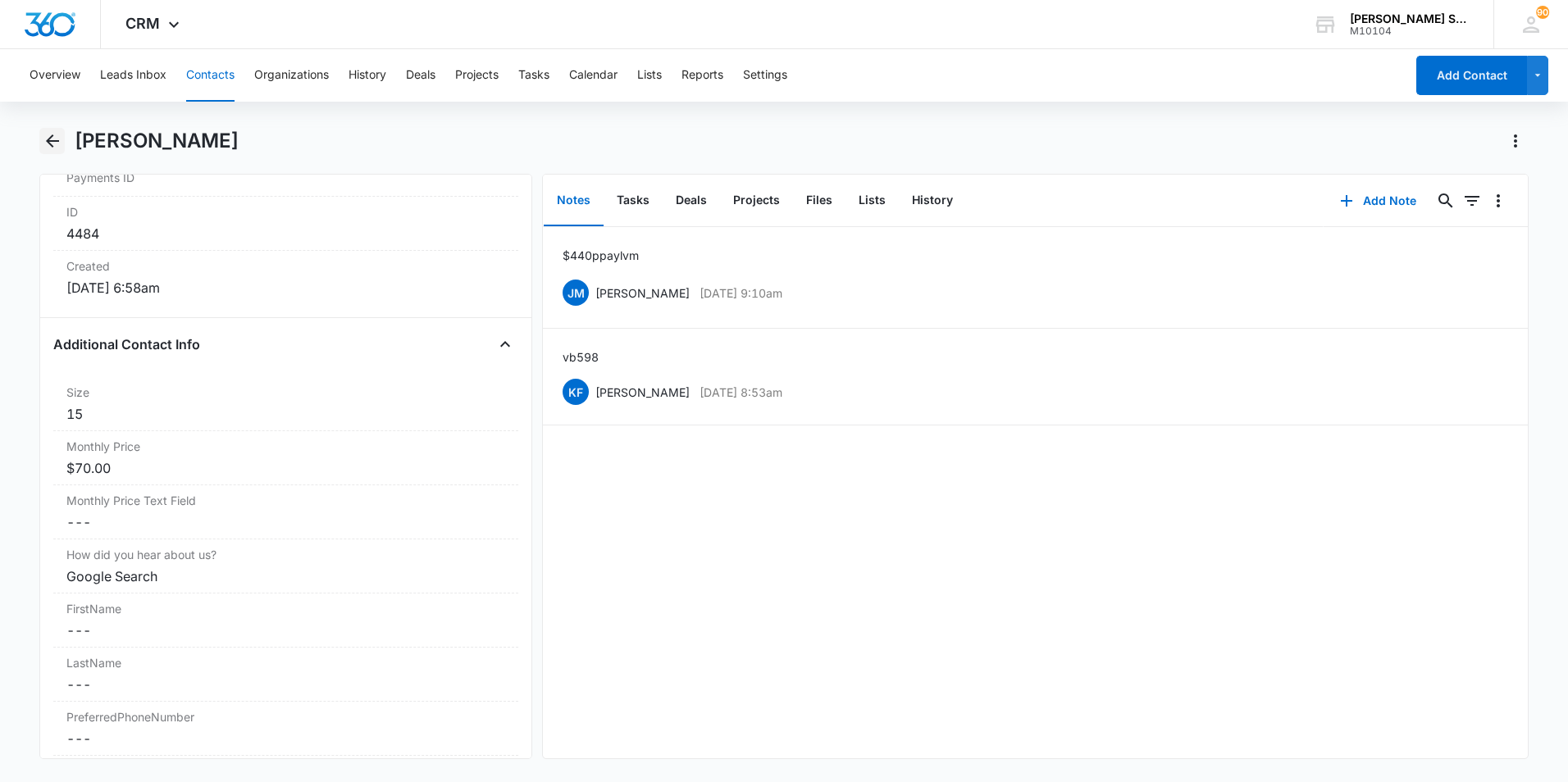
click at [50, 140] on icon "Back" at bounding box center [52, 142] width 13 height 13
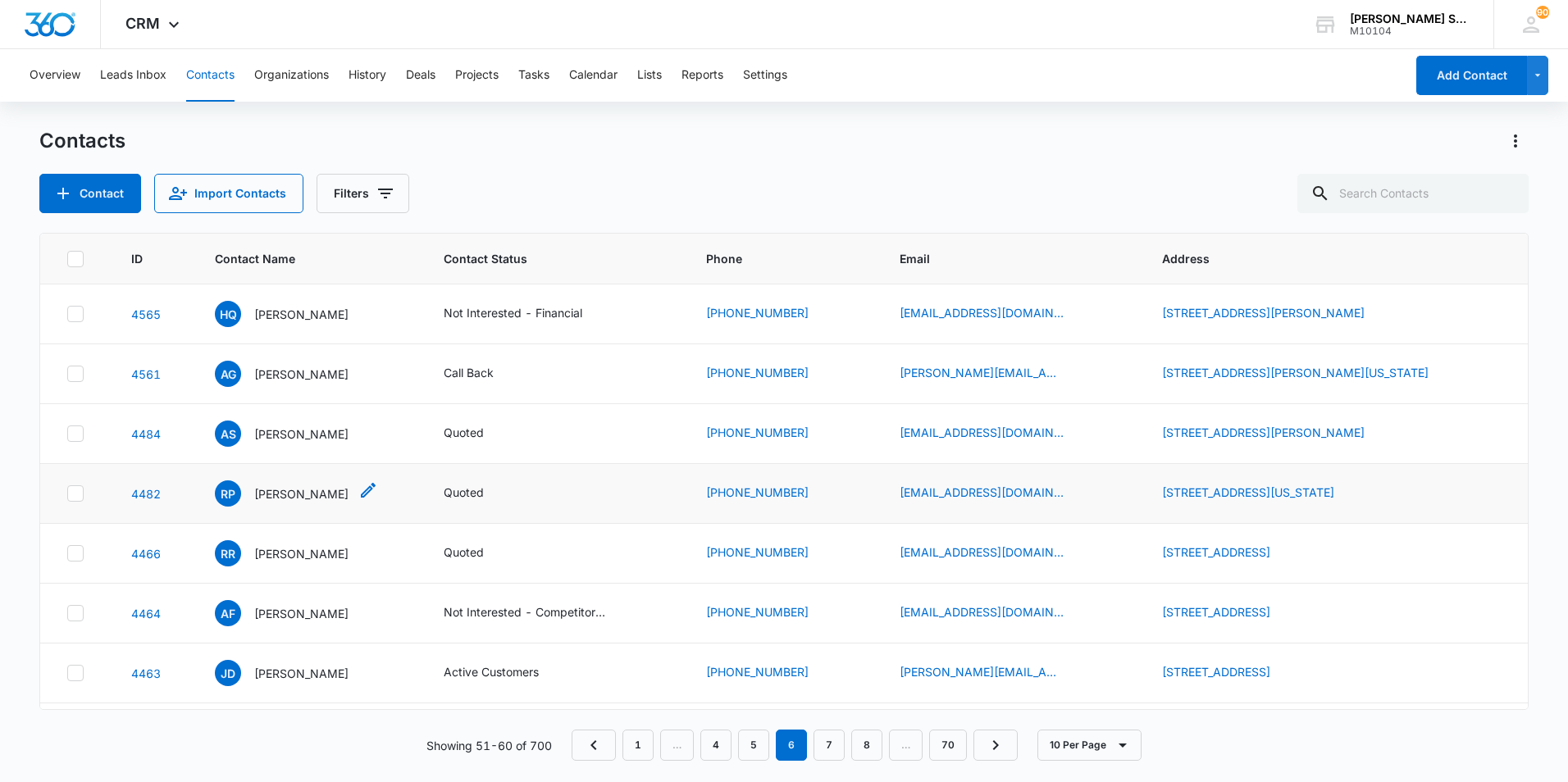
click at [286, 489] on p "[PERSON_NAME]" at bounding box center [301, 494] width 94 height 17
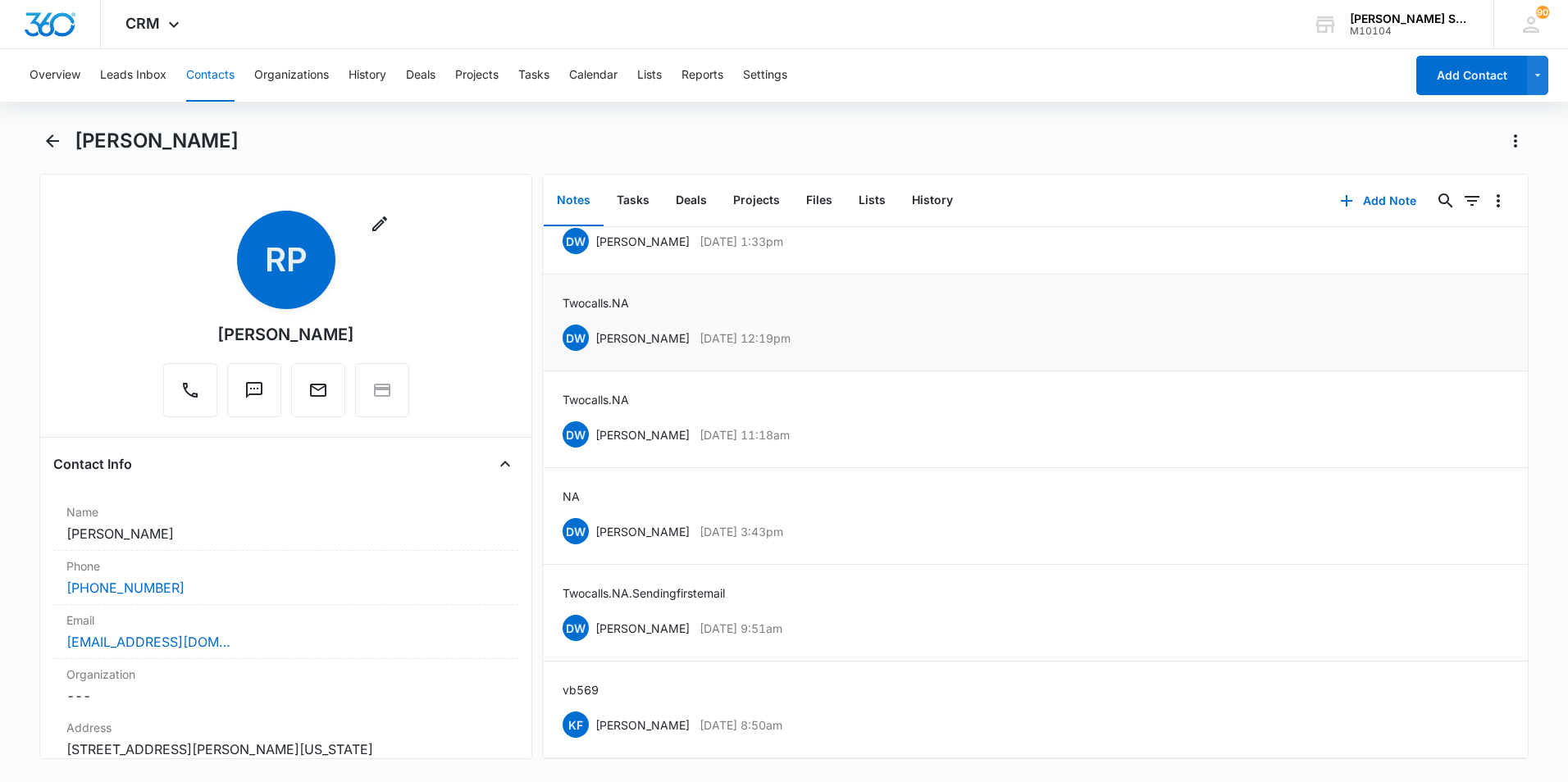
scroll to position [642, 0]
click at [49, 141] on icon "Back" at bounding box center [52, 142] width 13 height 13
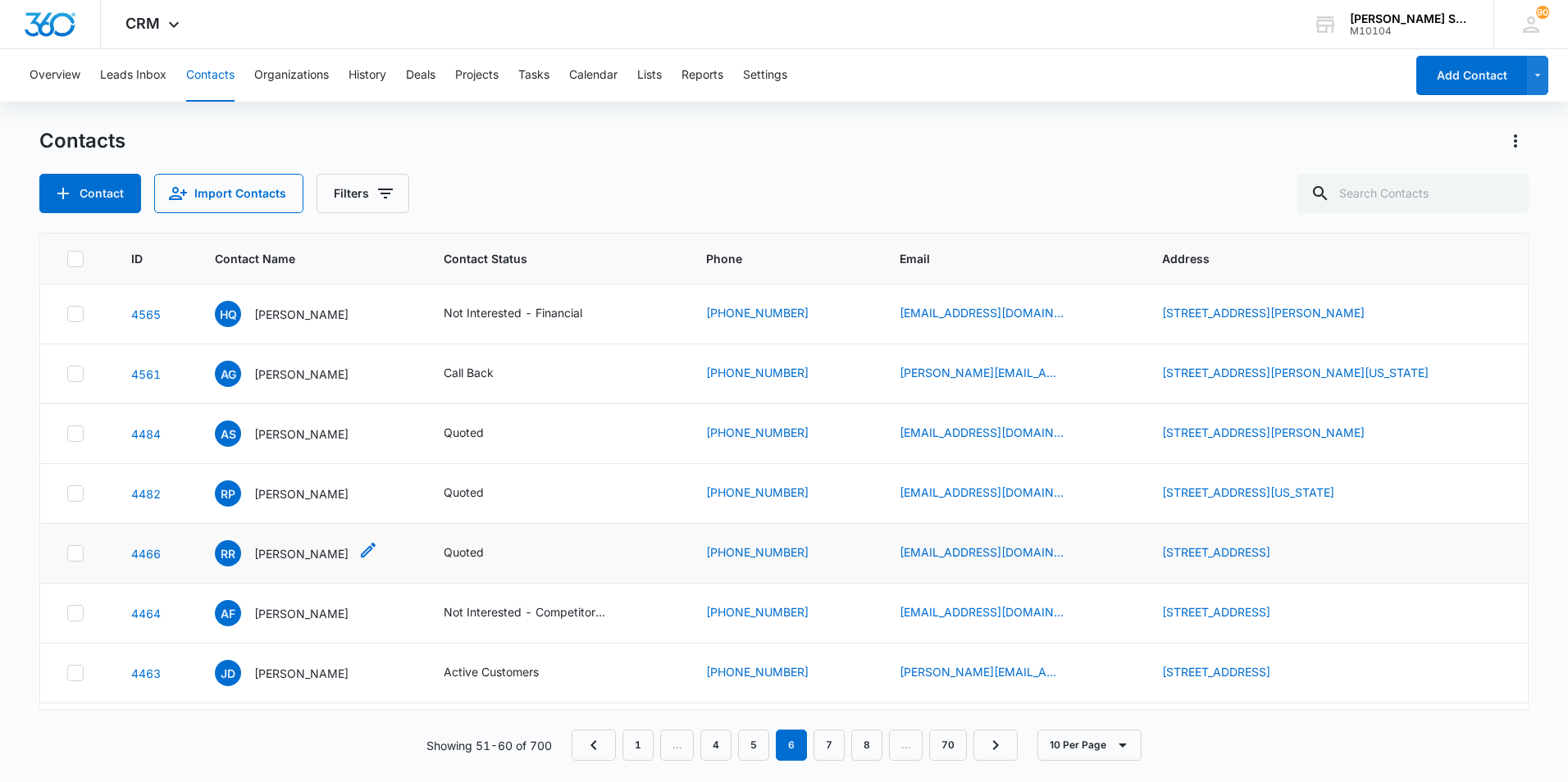
click at [271, 558] on p "[PERSON_NAME]" at bounding box center [301, 554] width 94 height 17
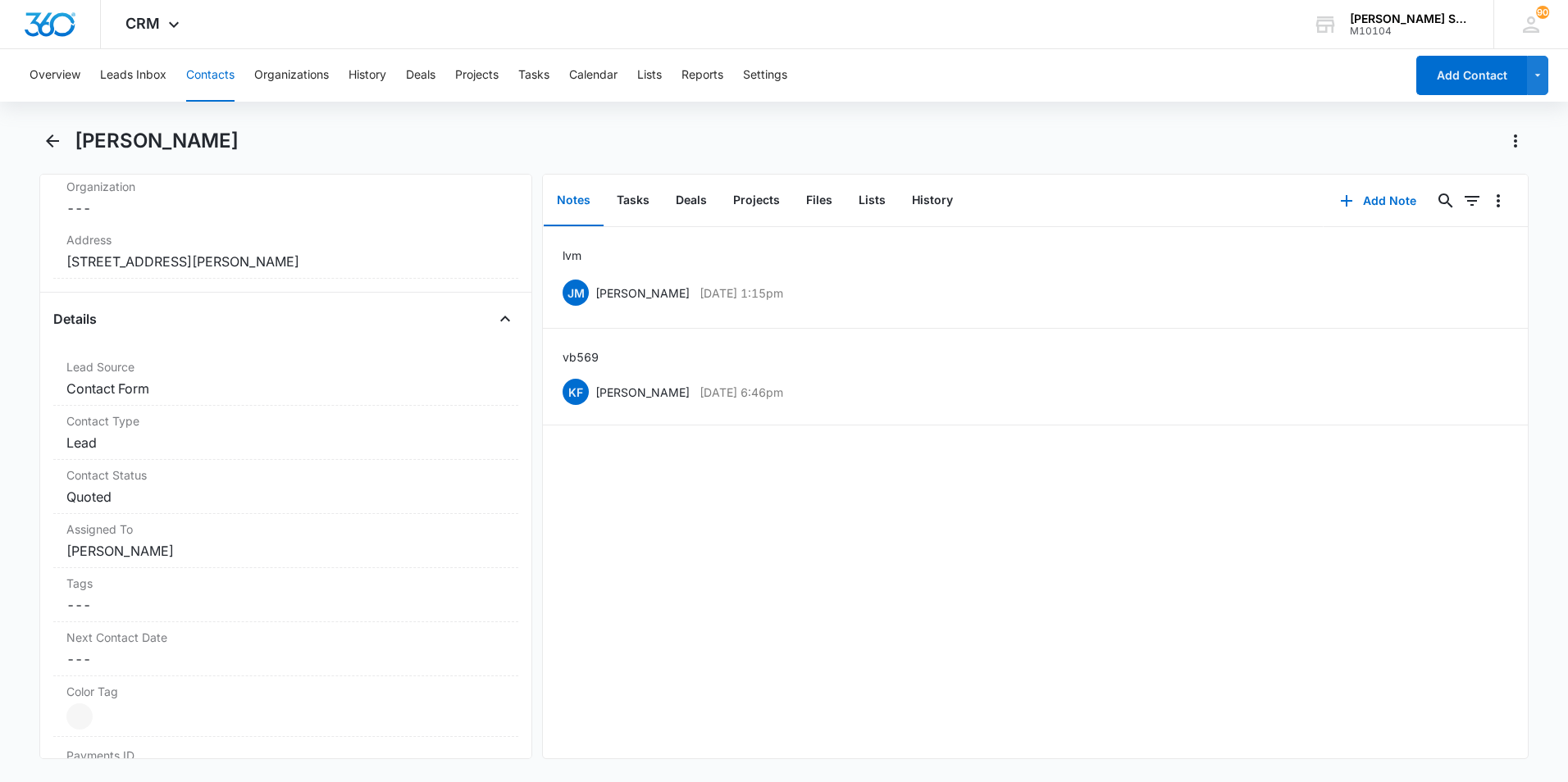
scroll to position [492, 0]
click at [54, 144] on icon "Back" at bounding box center [53, 142] width 20 height 20
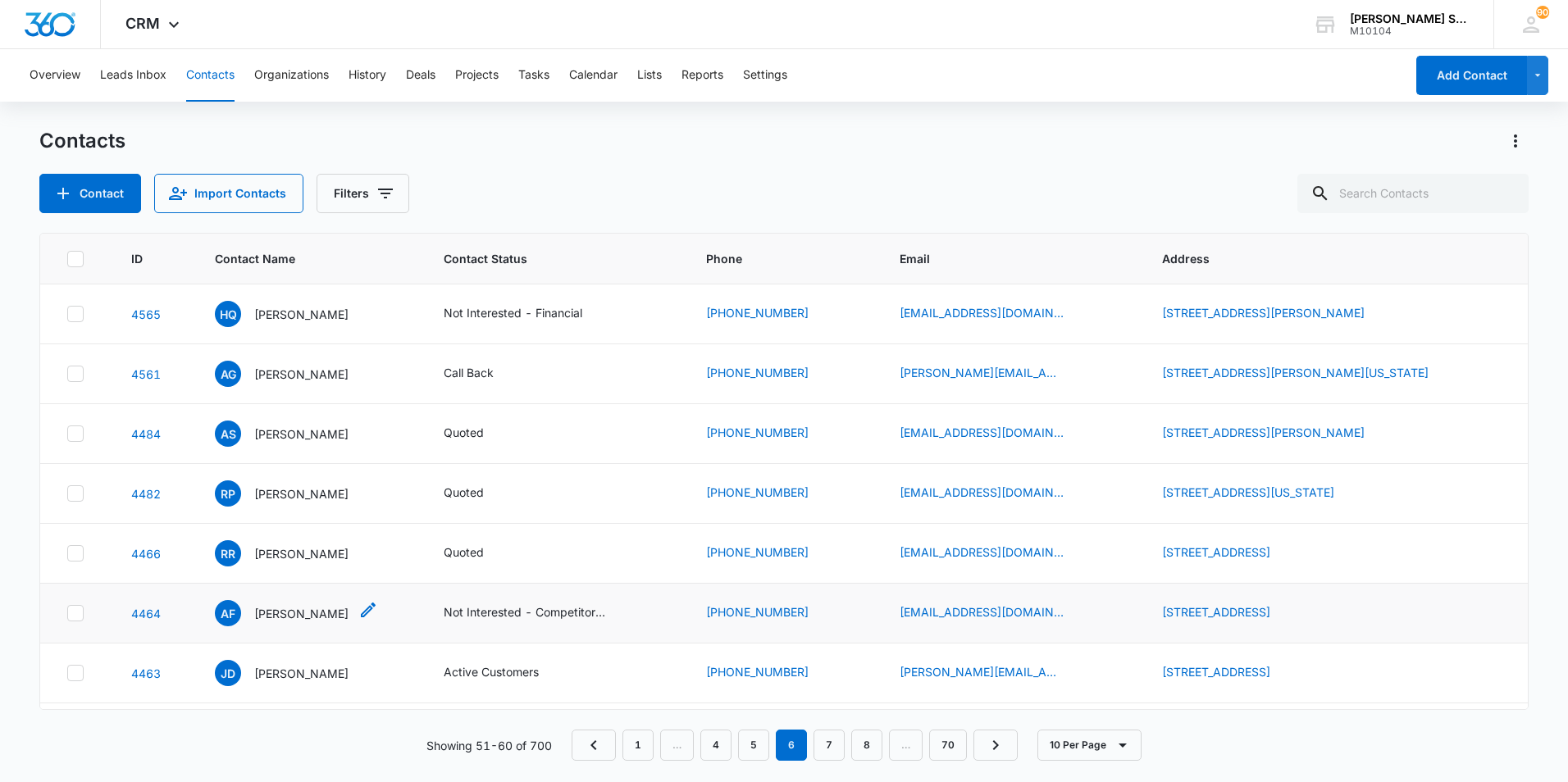
click at [267, 615] on p "[PERSON_NAME]" at bounding box center [301, 613] width 94 height 17
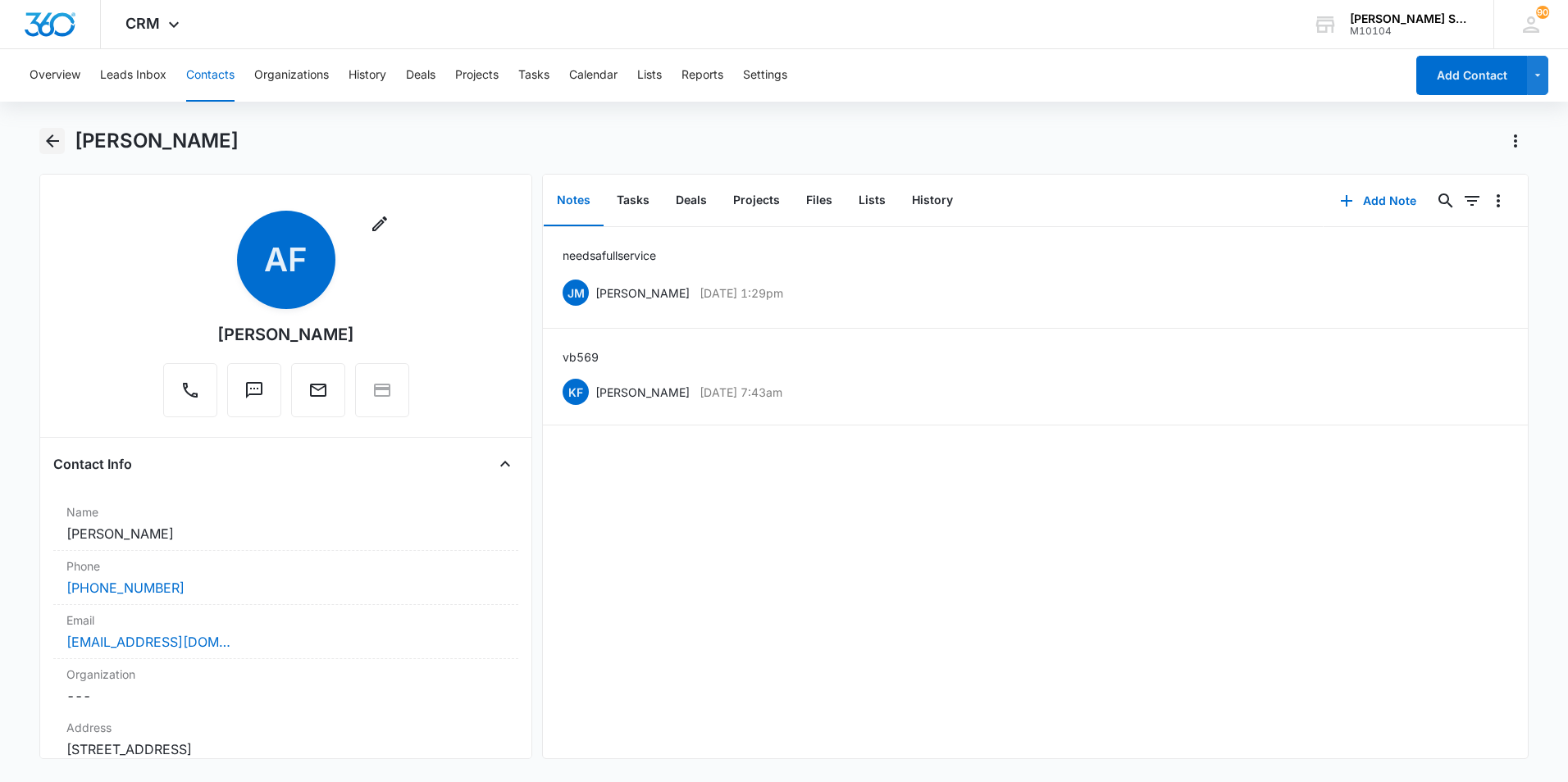
click at [50, 147] on icon "Back" at bounding box center [53, 142] width 20 height 20
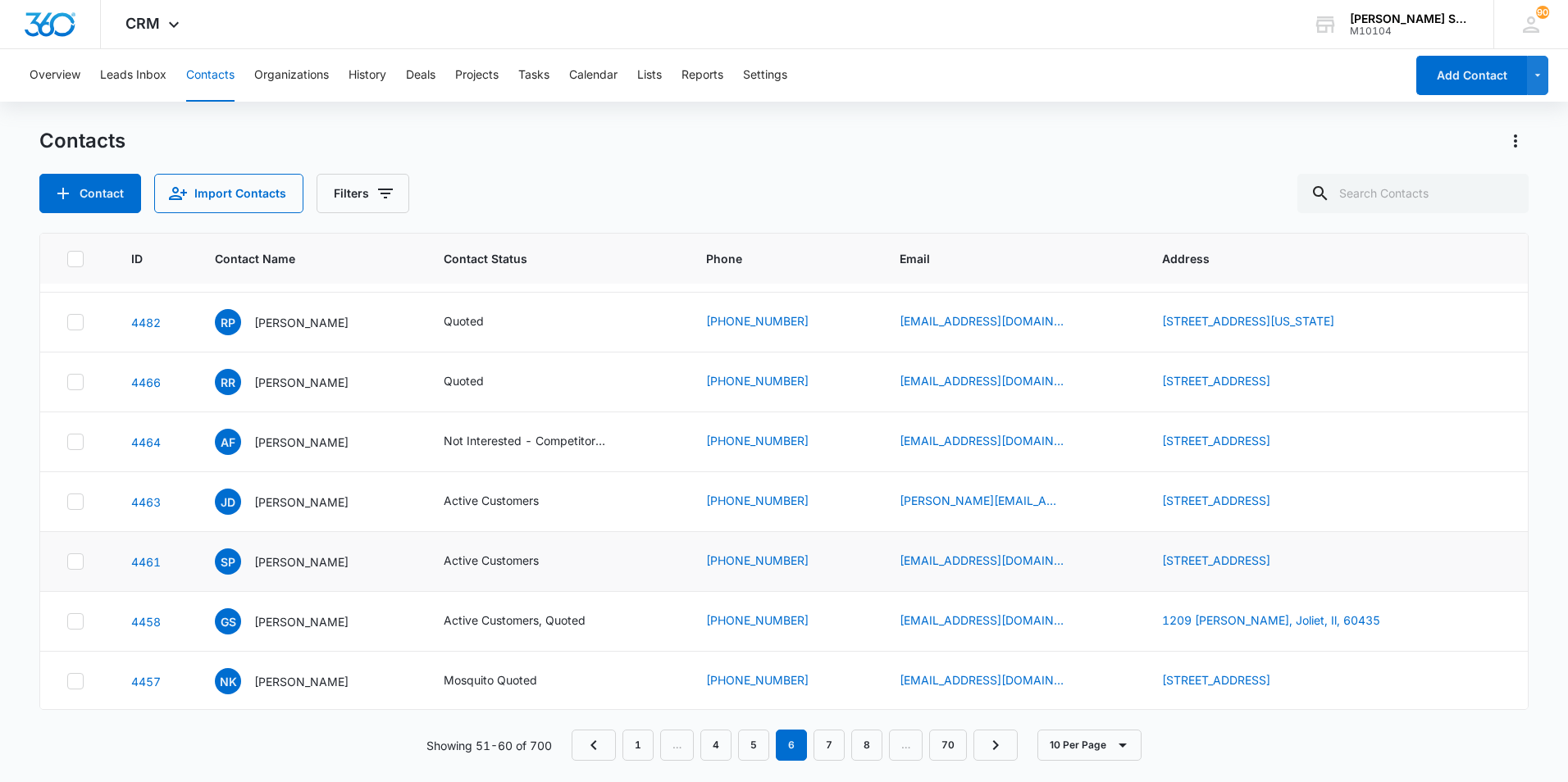
scroll to position [173, 0]
click at [831, 743] on link "7" at bounding box center [829, 746] width 31 height 31
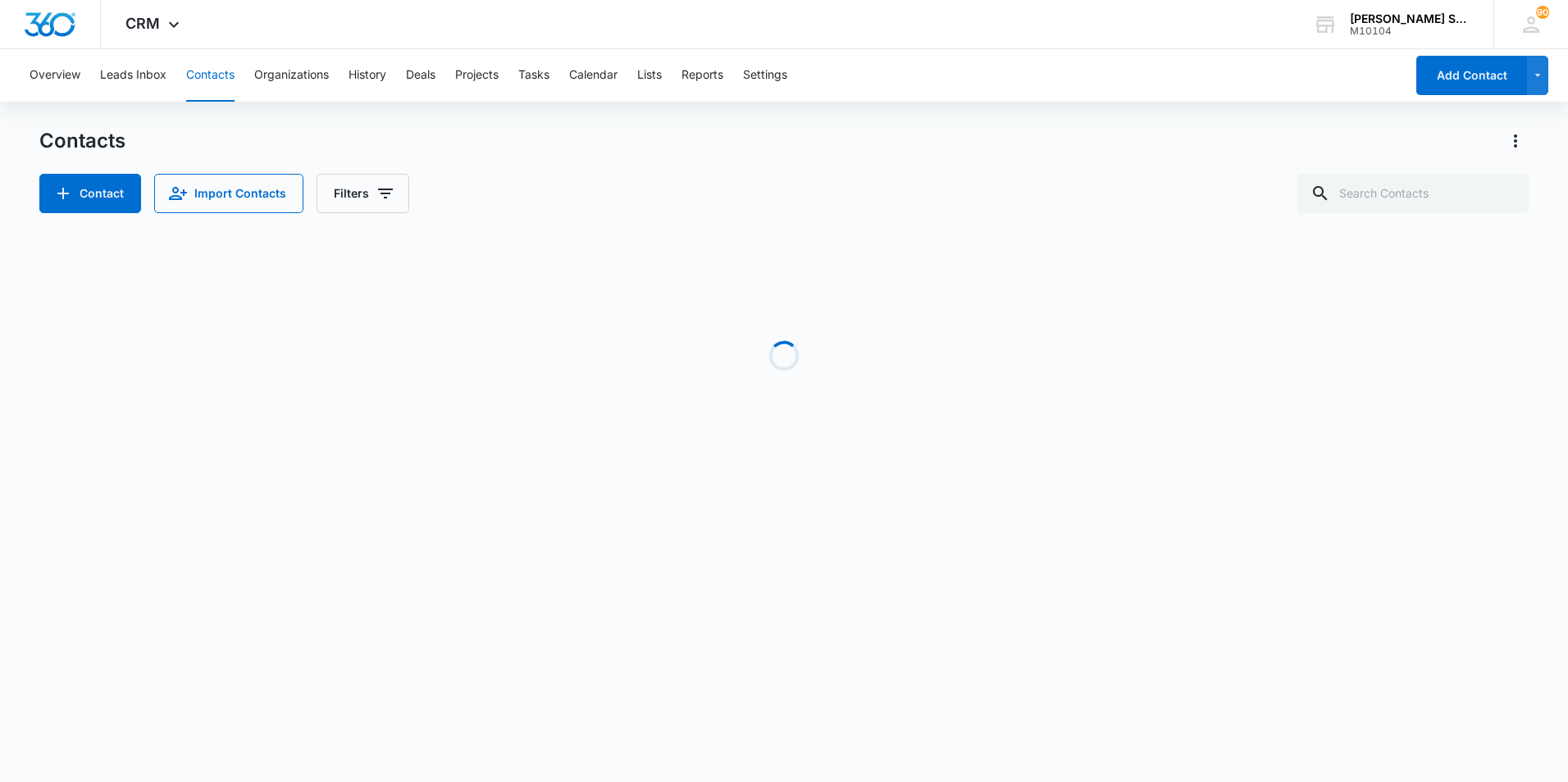
scroll to position [0, 0]
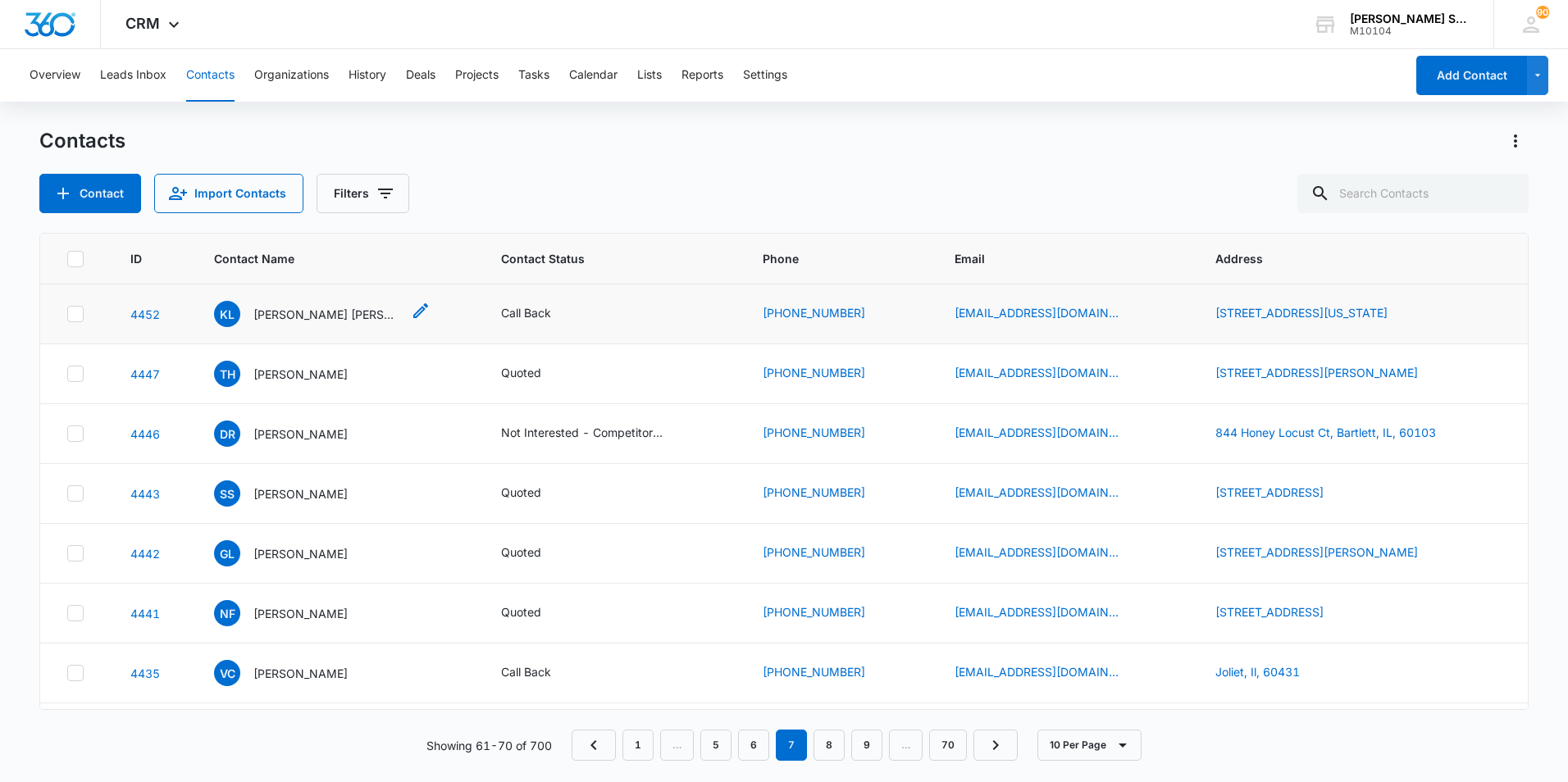
click at [315, 312] on p "[PERSON_NAME] [PERSON_NAME]" at bounding box center [327, 314] width 147 height 17
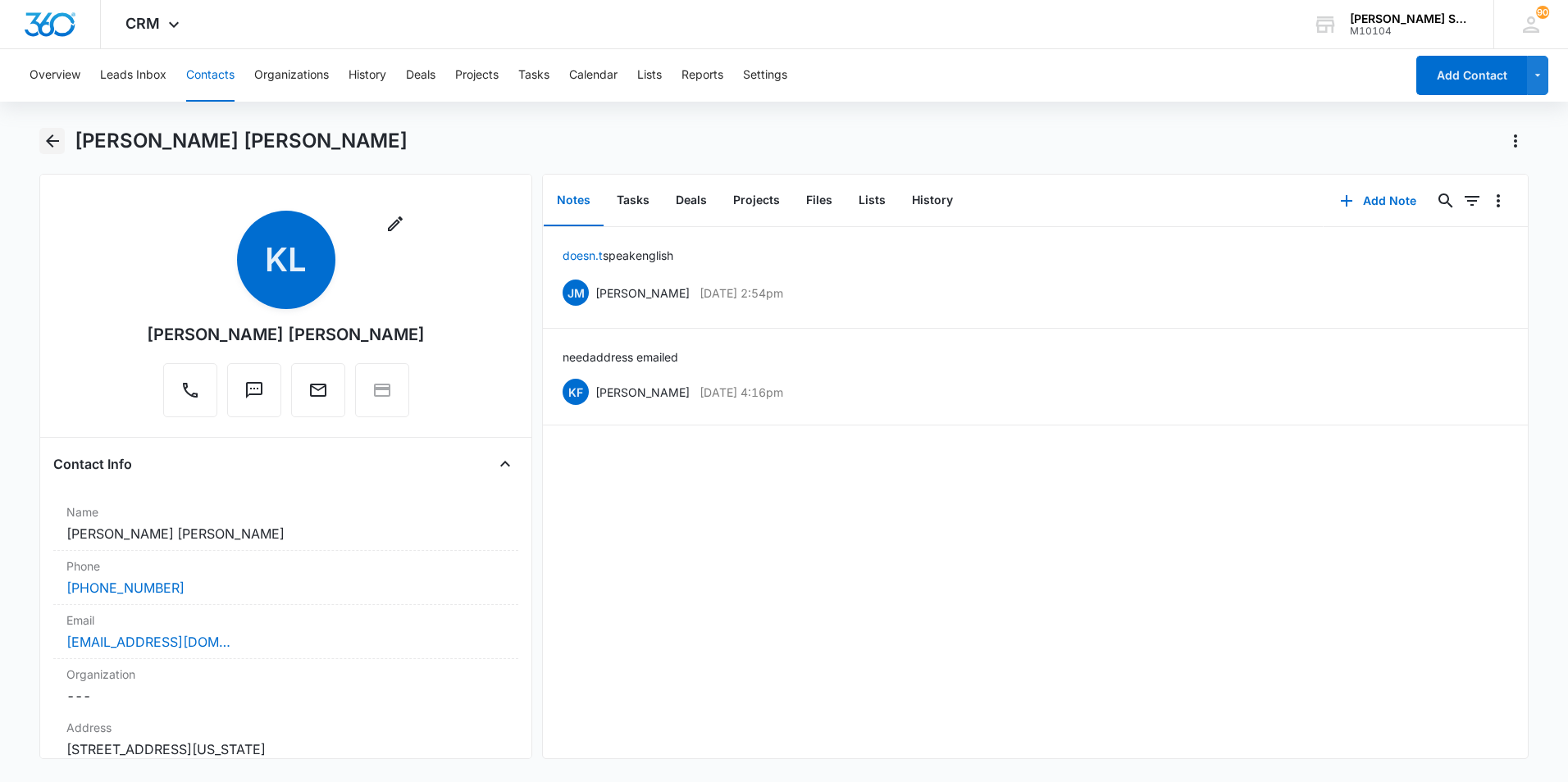
click at [51, 139] on icon "Back" at bounding box center [53, 142] width 20 height 20
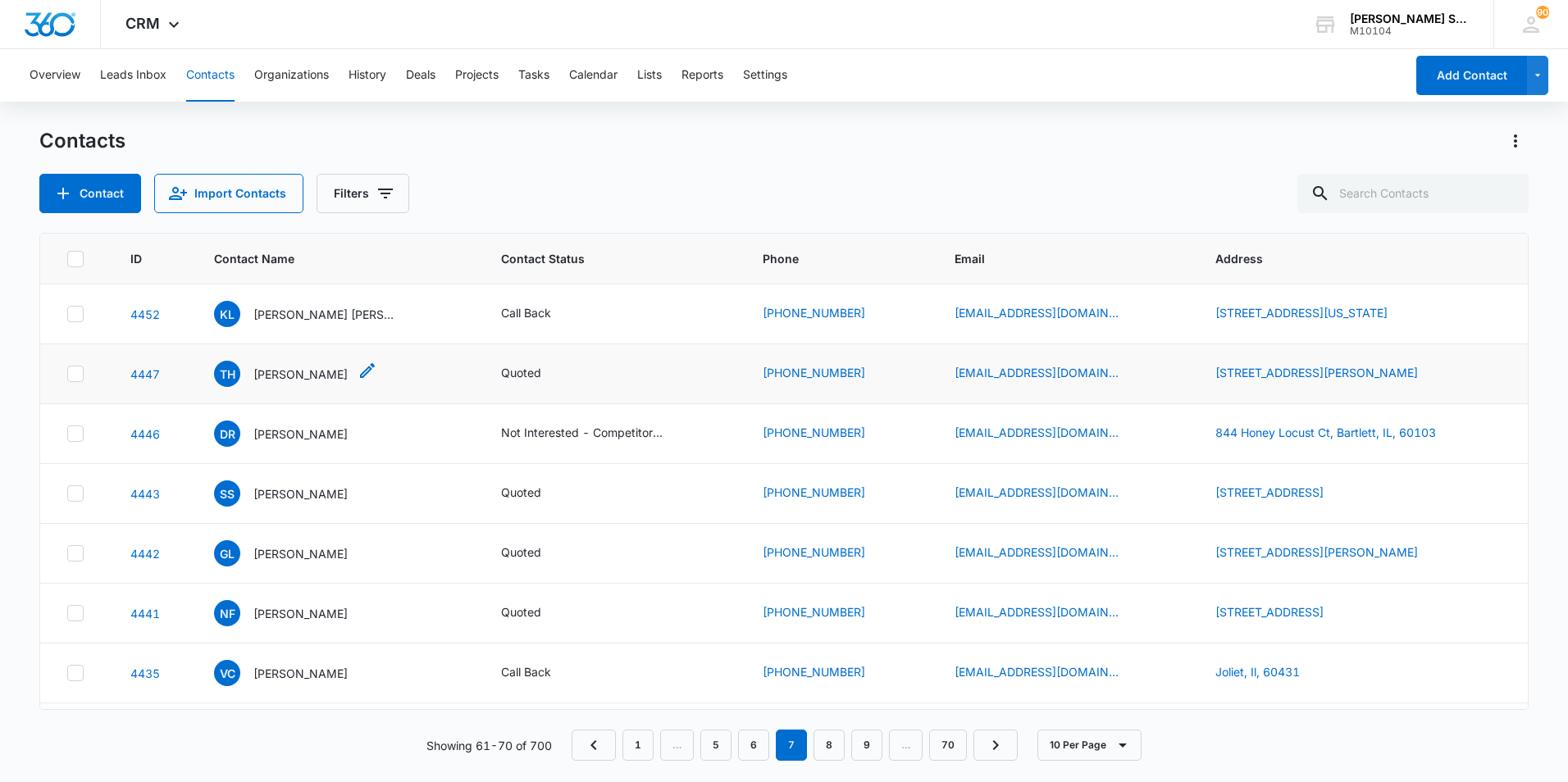
click at [278, 371] on p "[PERSON_NAME]" at bounding box center [300, 374] width 94 height 17
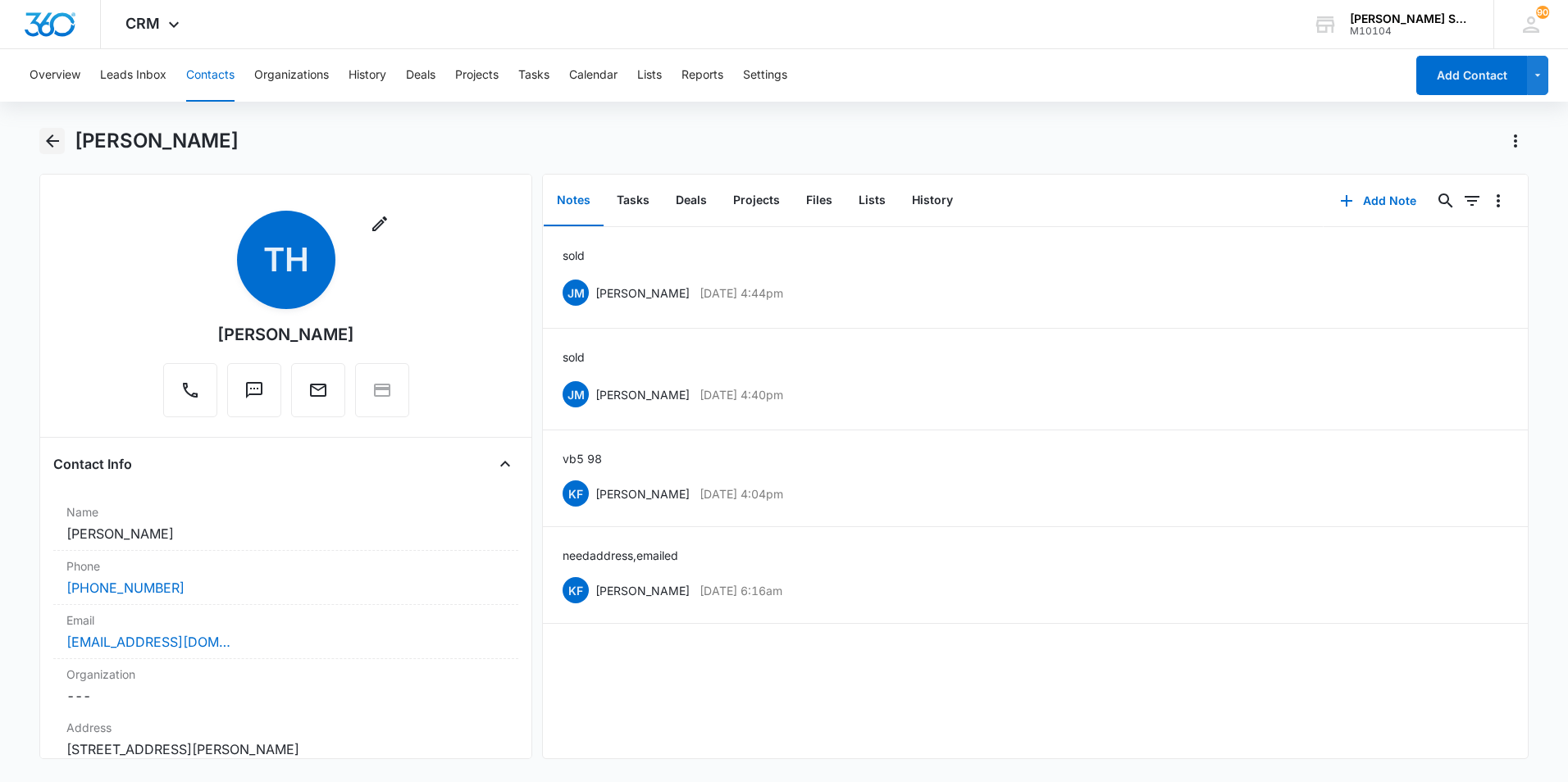
click at [50, 137] on icon "Back" at bounding box center [52, 142] width 13 height 13
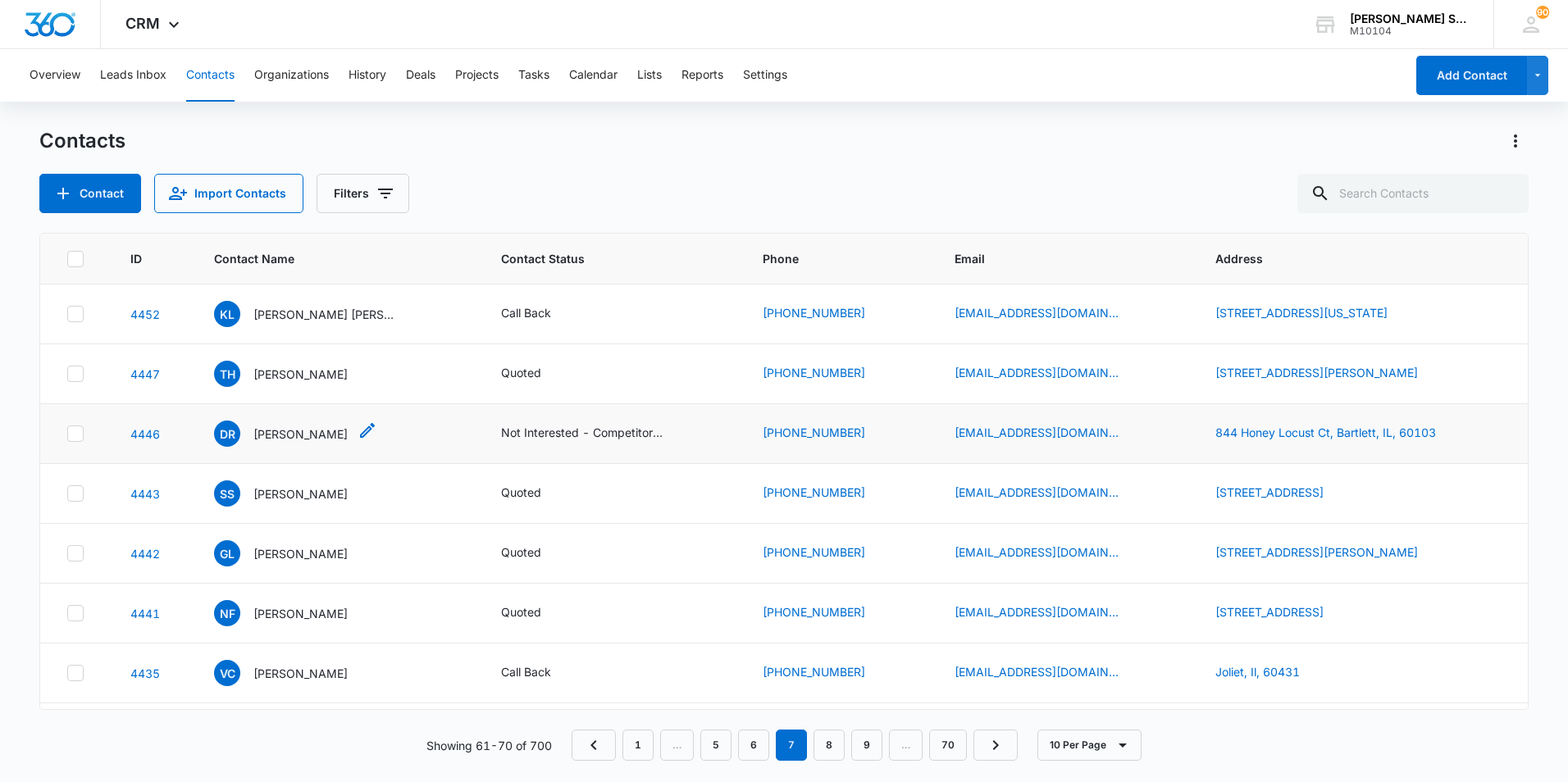
click at [285, 436] on p "[PERSON_NAME]" at bounding box center [300, 434] width 94 height 17
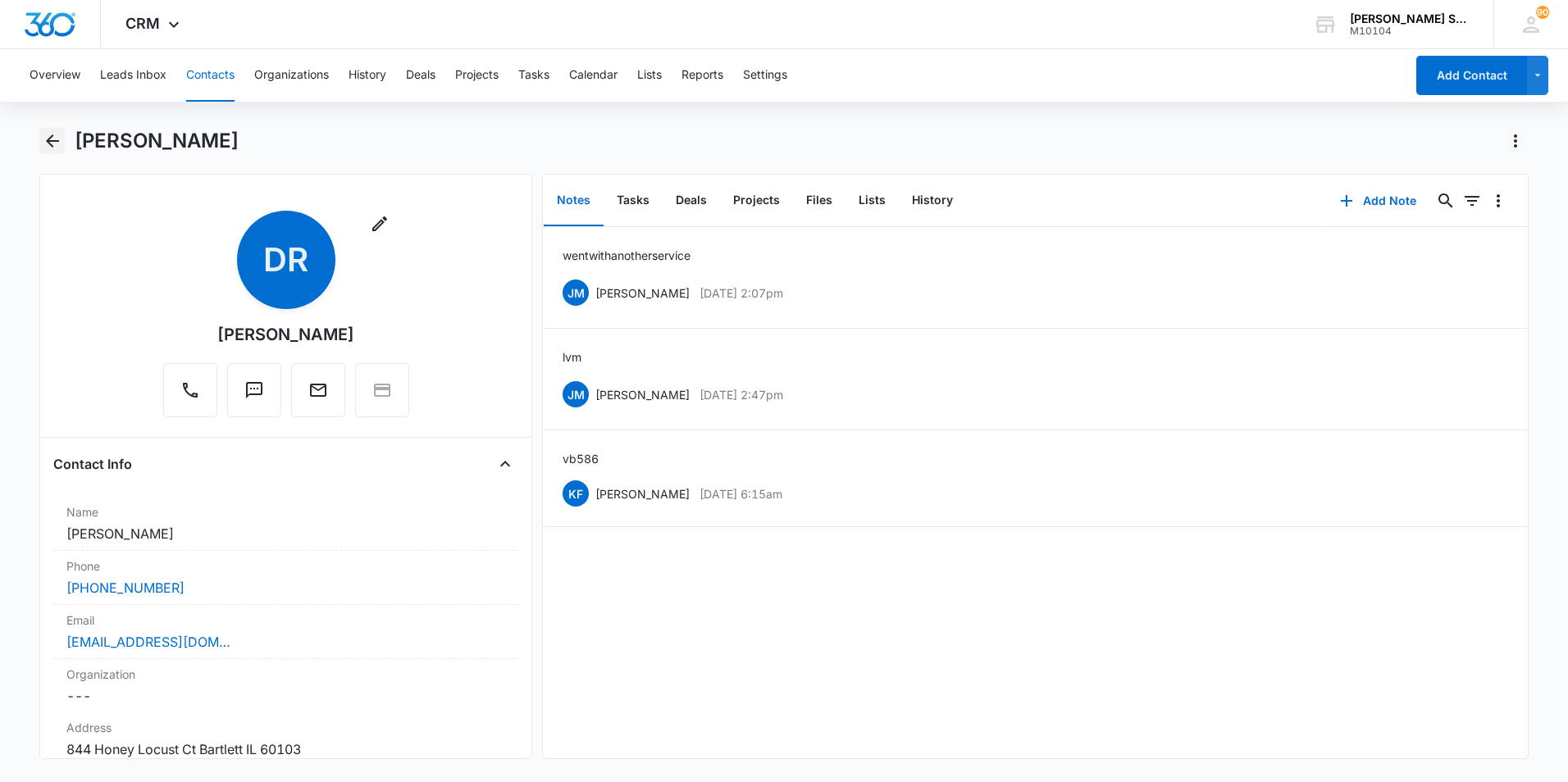
click at [46, 140] on icon "Back" at bounding box center [53, 142] width 20 height 20
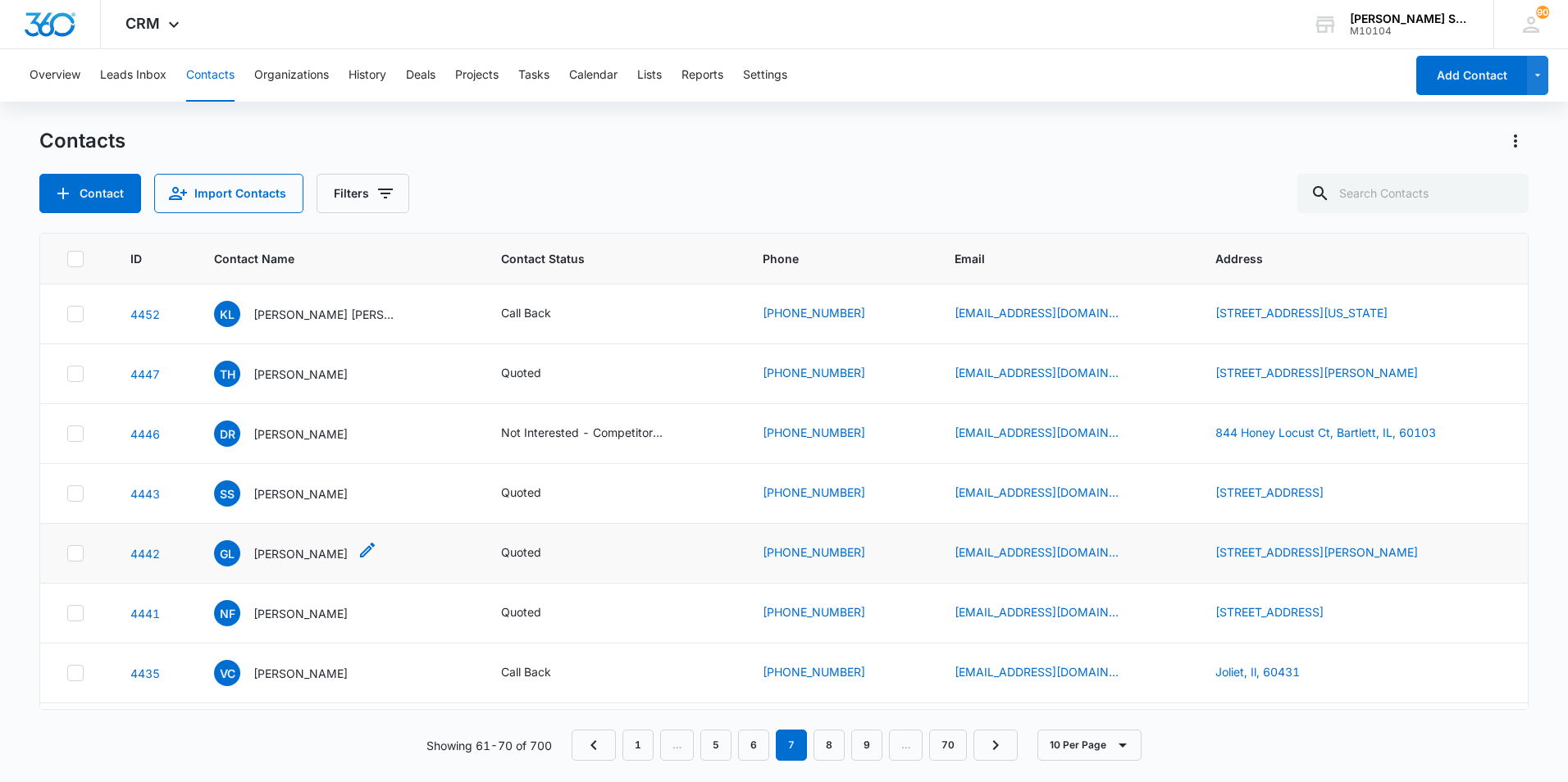
click at [277, 557] on p "[PERSON_NAME]" at bounding box center [300, 554] width 94 height 17
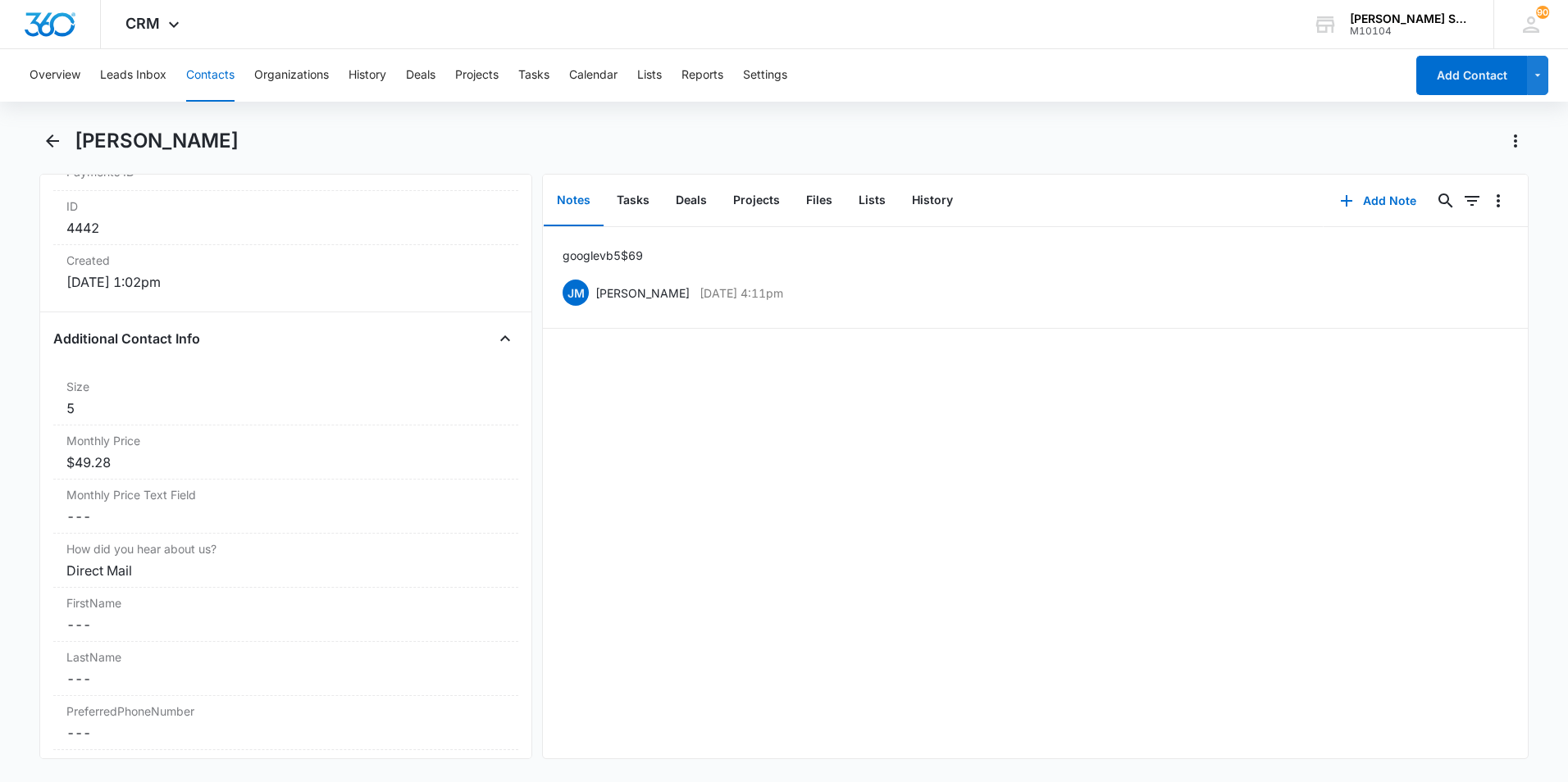
scroll to position [1148, 0]
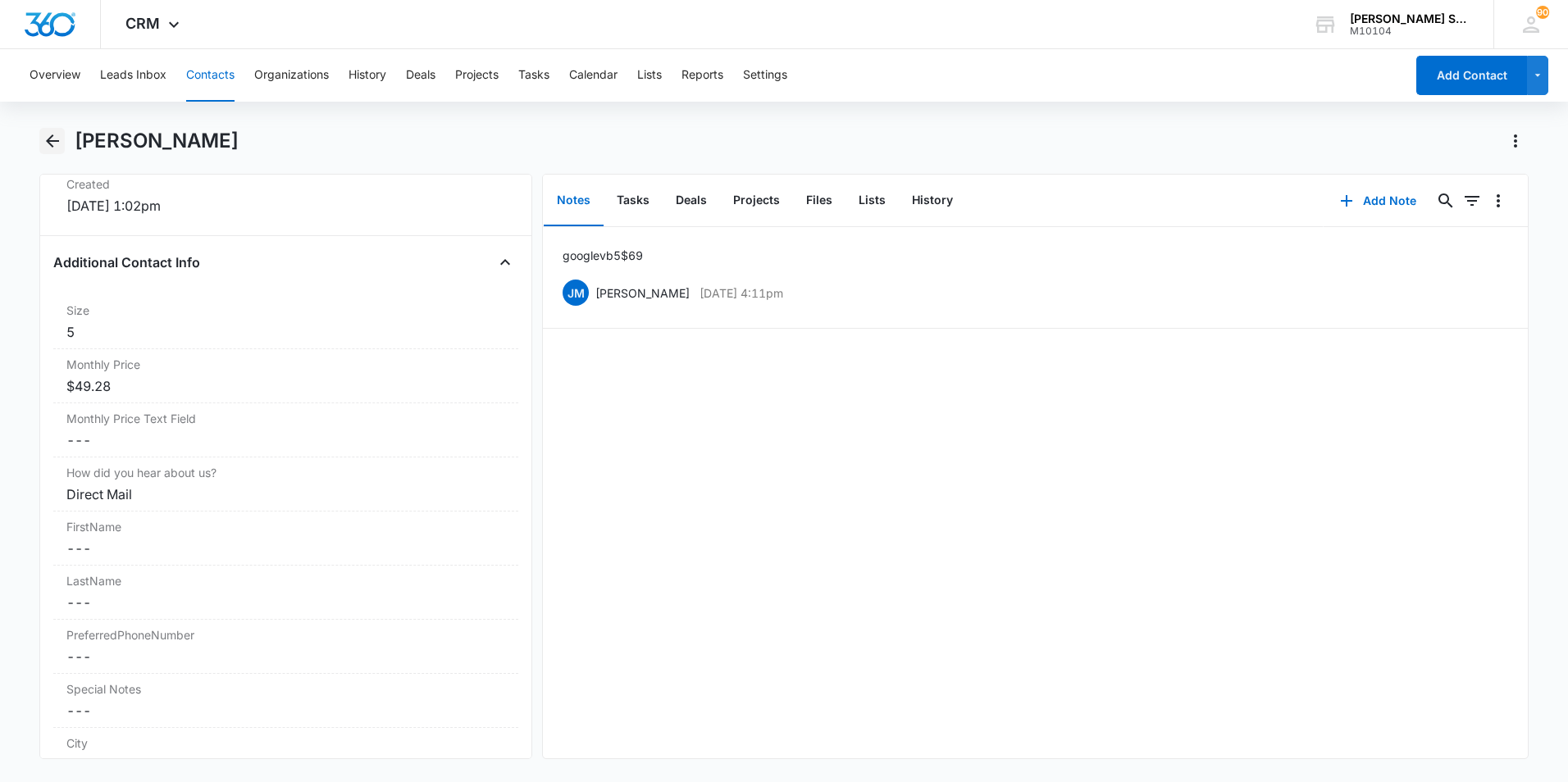
click at [53, 141] on icon "Back" at bounding box center [52, 142] width 13 height 13
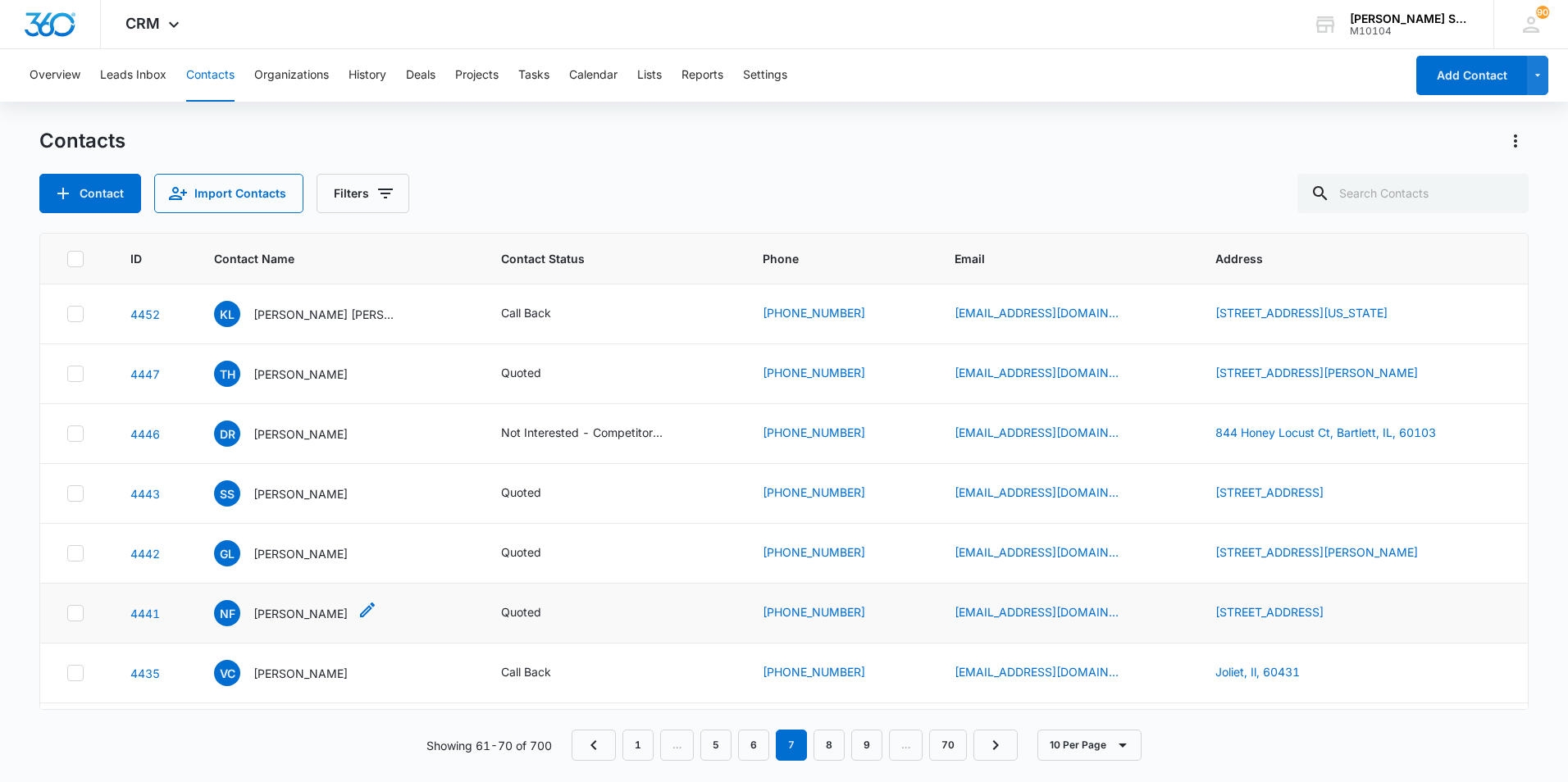
click at [291, 610] on p "[PERSON_NAME]" at bounding box center [300, 613] width 94 height 17
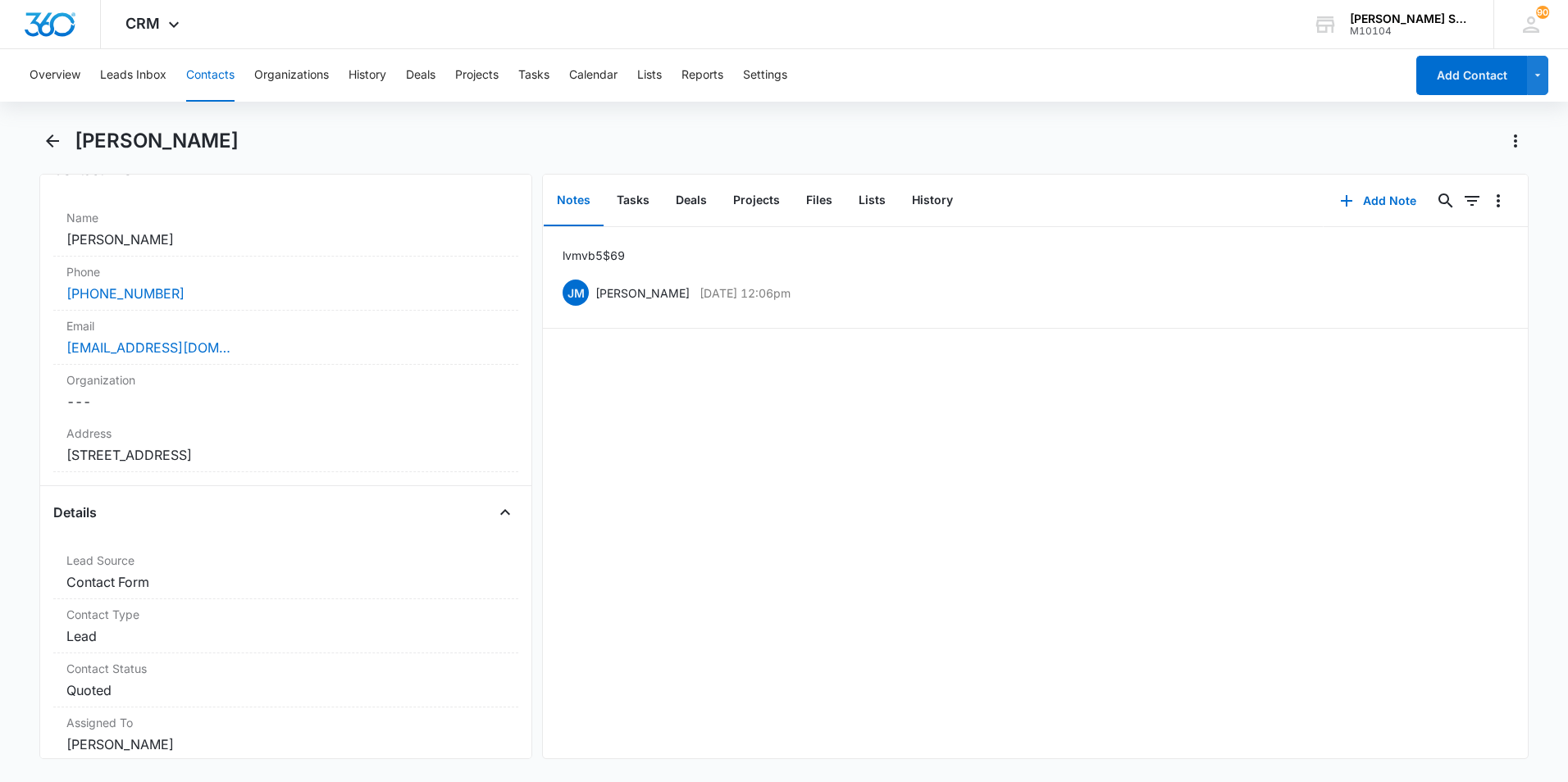
scroll to position [246, 0]
